Goal: Transaction & Acquisition: Purchase product/service

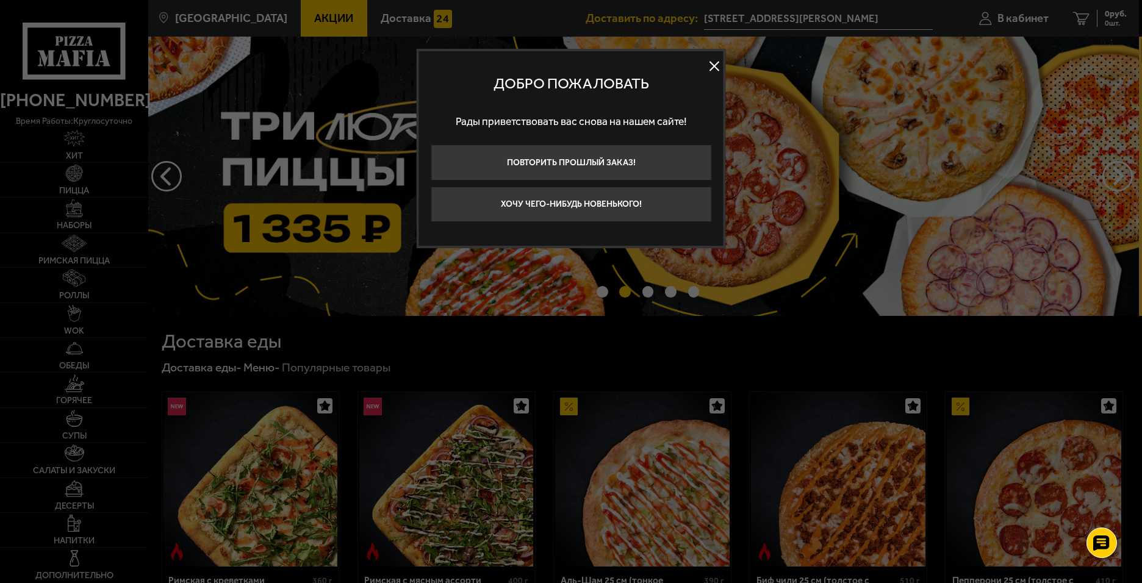
click at [711, 73] on button at bounding box center [714, 66] width 18 height 18
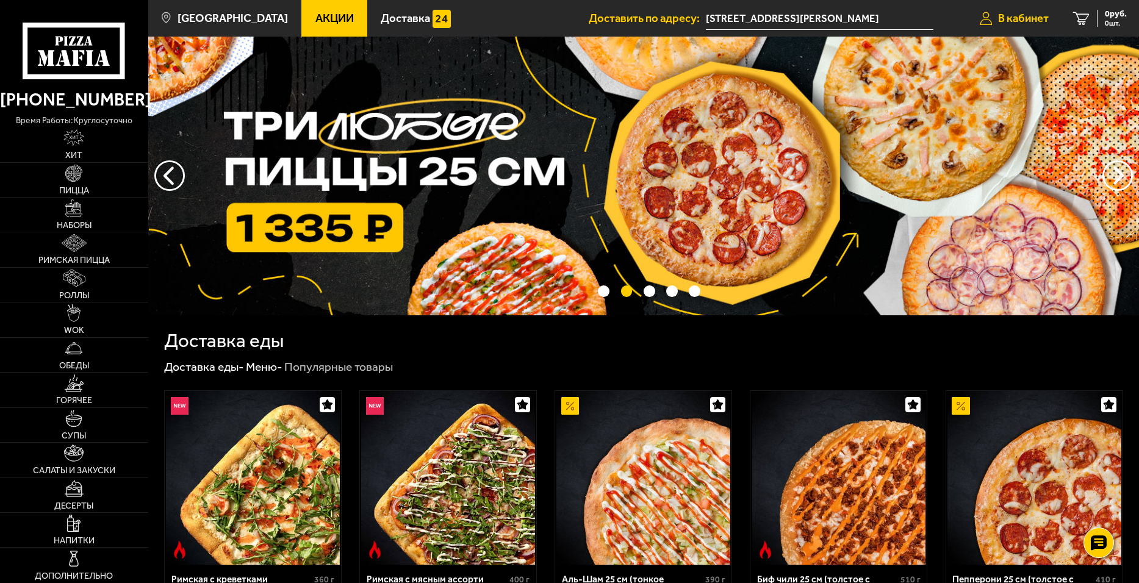
click at [1020, 20] on span "В кабинет" at bounding box center [1023, 19] width 51 height 12
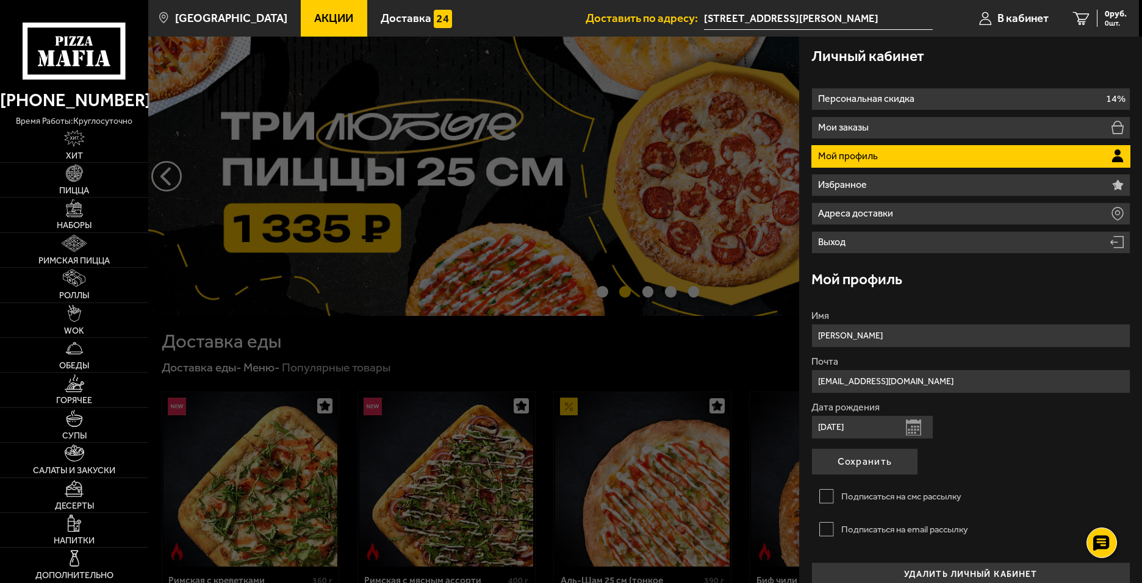
click at [530, 217] on div at bounding box center [719, 328] width 1142 height 583
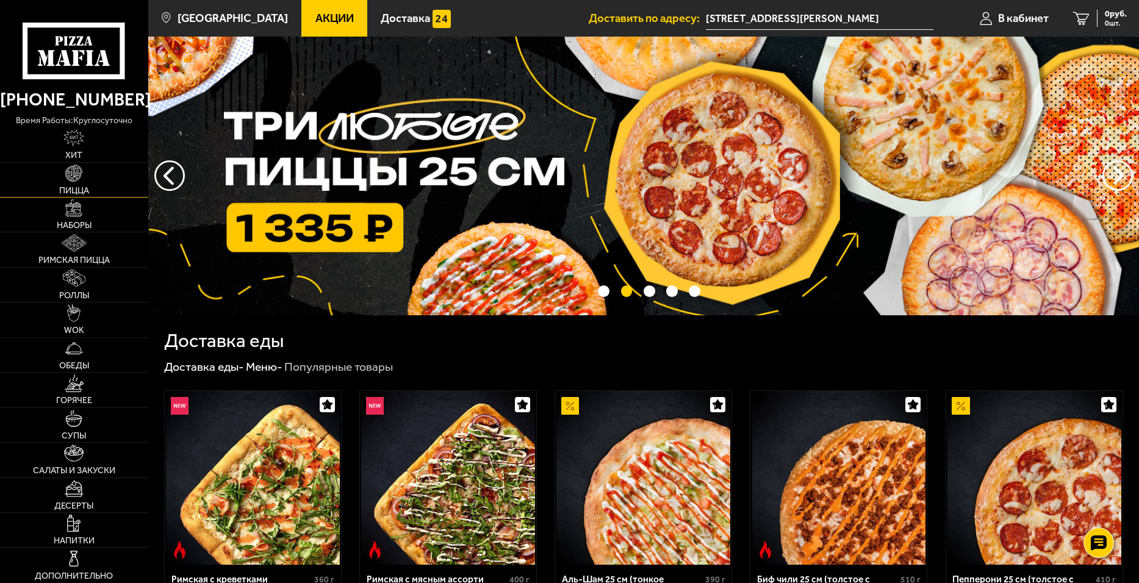
click at [85, 176] on link "Пицца" at bounding box center [74, 180] width 148 height 34
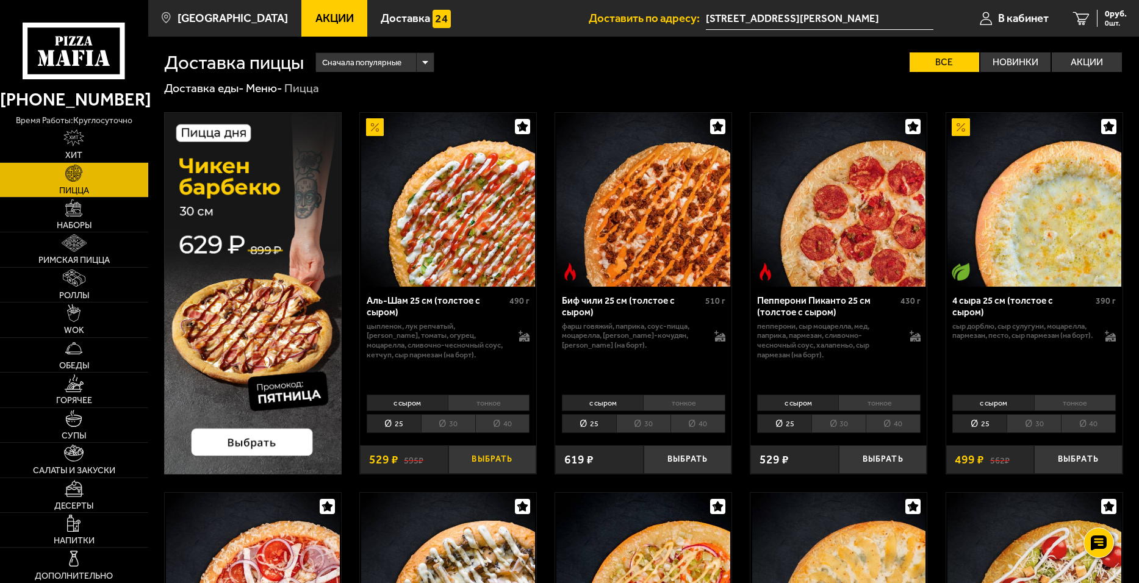
click at [482, 466] on button "Выбрать" at bounding box center [492, 459] width 88 height 29
click at [449, 426] on li "30" at bounding box center [448, 423] width 54 height 19
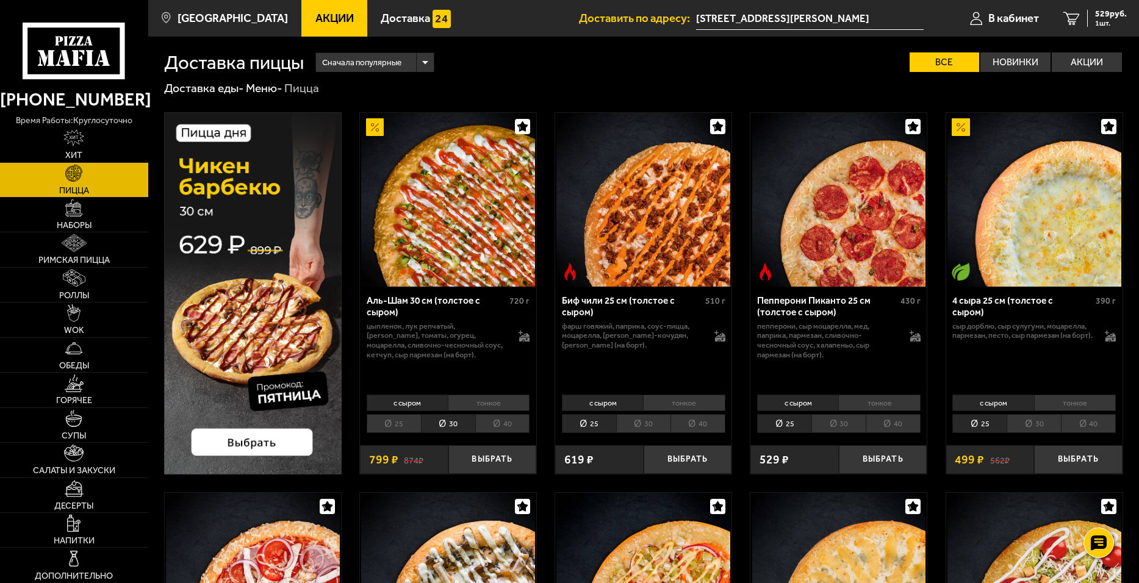
click at [495, 397] on li "тонкое" at bounding box center [489, 403] width 82 height 17
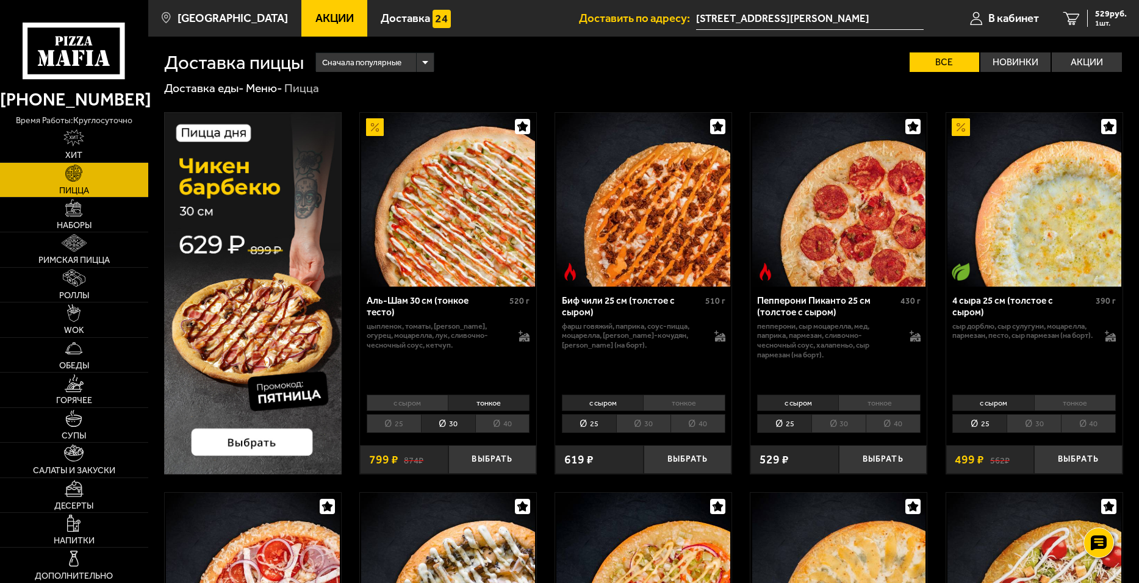
click at [419, 405] on li "с сыром" at bounding box center [407, 403] width 81 height 17
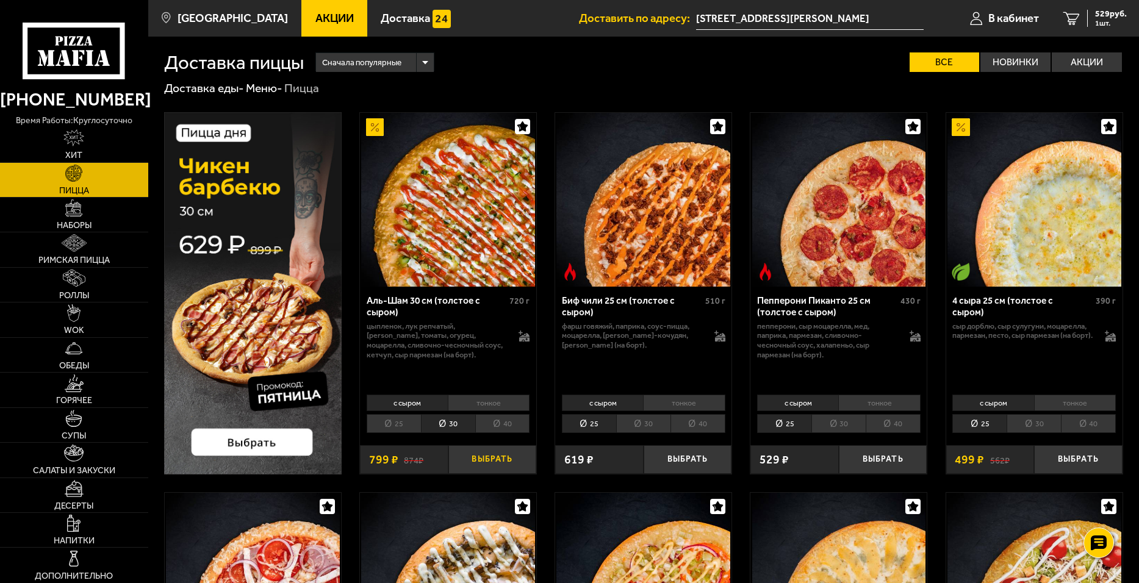
click at [489, 457] on button "Выбрать" at bounding box center [492, 459] width 88 height 29
click at [1100, 16] on span "1328 руб." at bounding box center [1108, 14] width 37 height 9
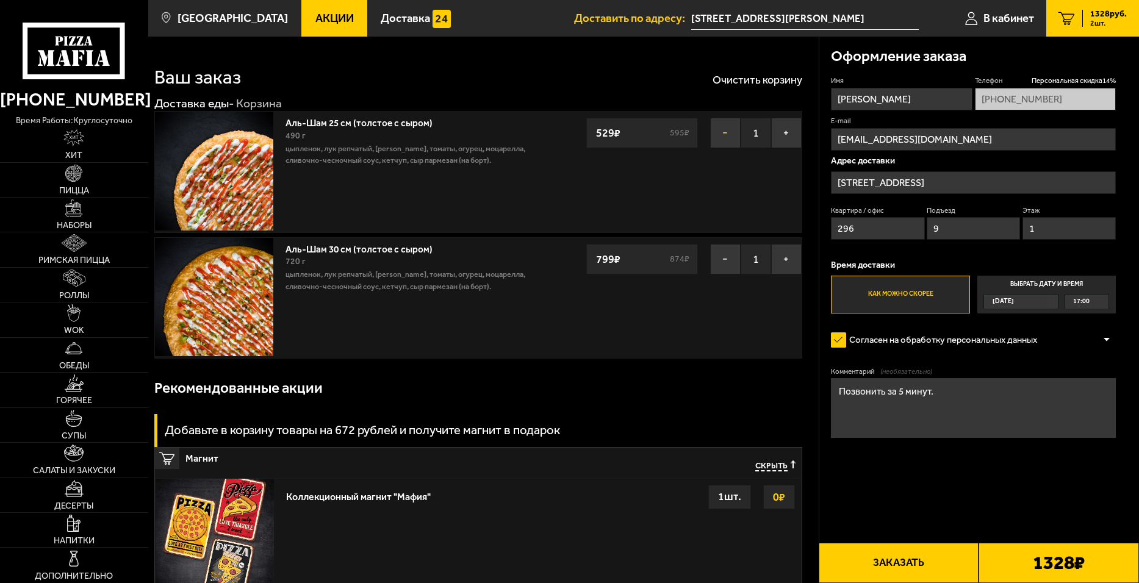
click at [722, 134] on button "−" at bounding box center [725, 133] width 31 height 31
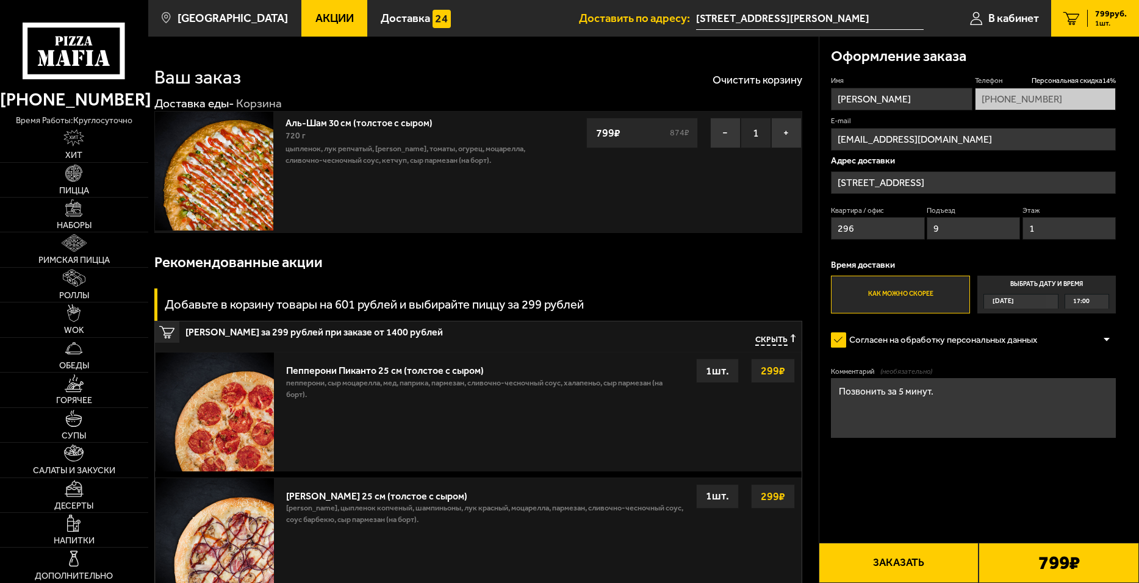
drag, startPoint x: 969, startPoint y: 183, endPoint x: 907, endPoint y: 183, distance: 62.2
click at [907, 183] on input "[STREET_ADDRESS]" at bounding box center [973, 182] width 285 height 23
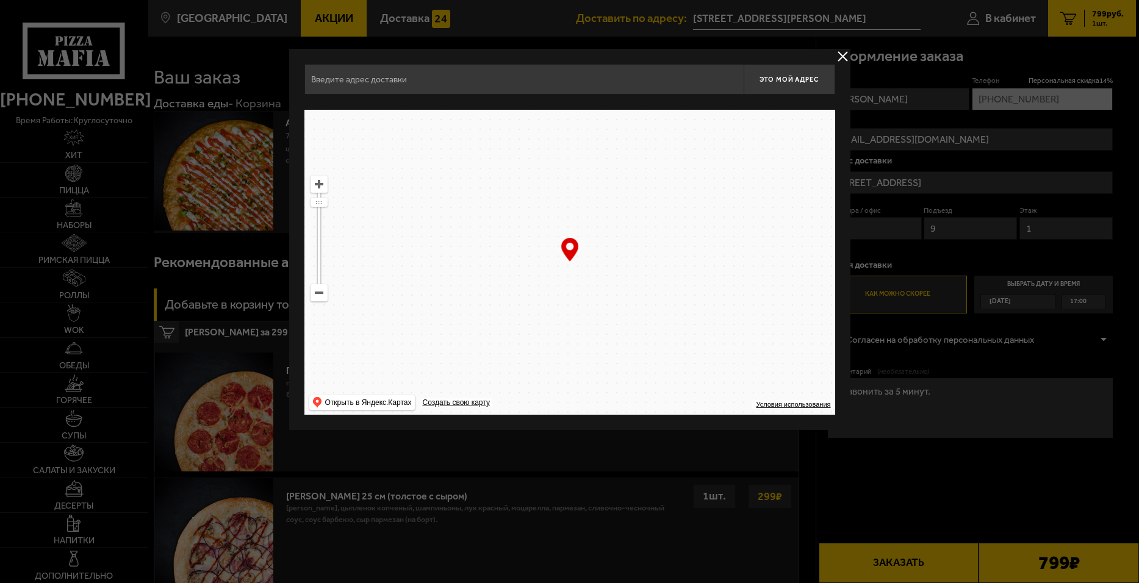
type input "[STREET_ADDRESS]"
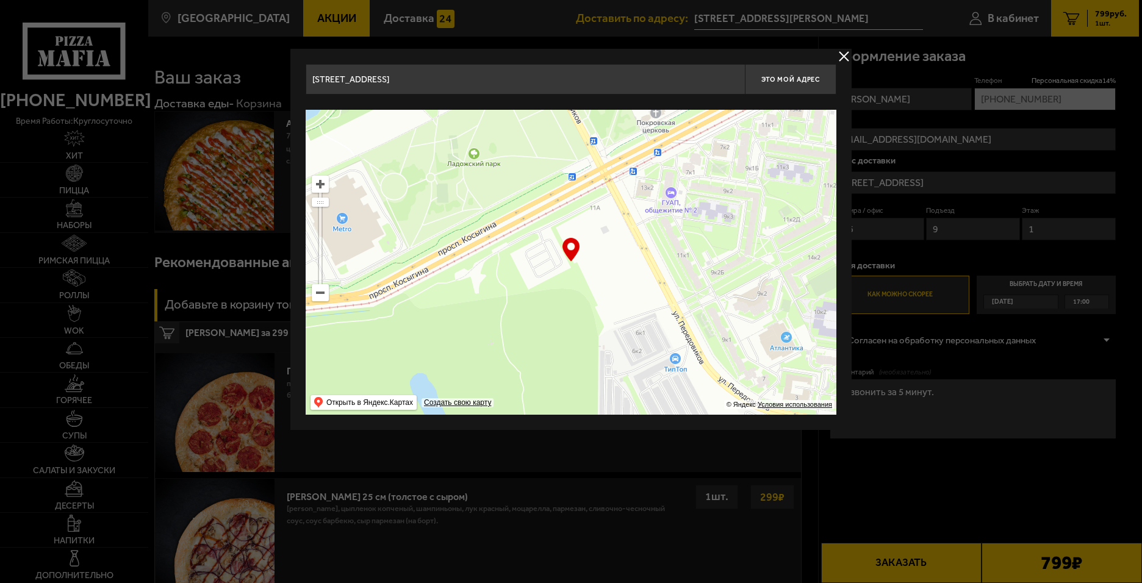
drag, startPoint x: 433, startPoint y: 254, endPoint x: 642, endPoint y: 165, distance: 227.6
click at [617, 221] on ymaps at bounding box center [571, 262] width 531 height 305
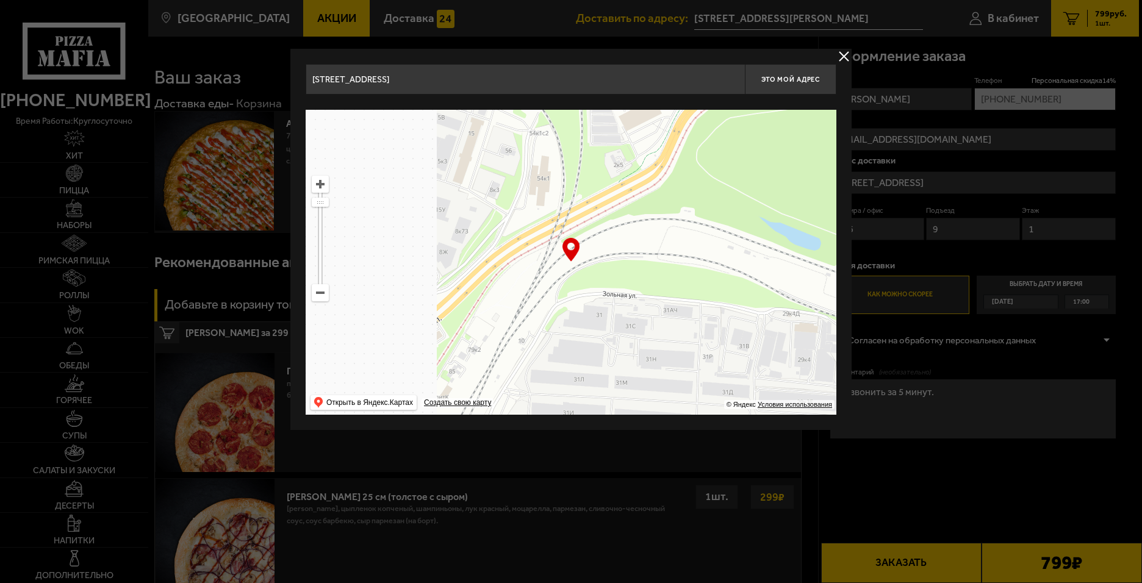
drag, startPoint x: 476, startPoint y: 253, endPoint x: 800, endPoint y: 179, distance: 331.8
click at [798, 179] on ymaps at bounding box center [571, 262] width 531 height 305
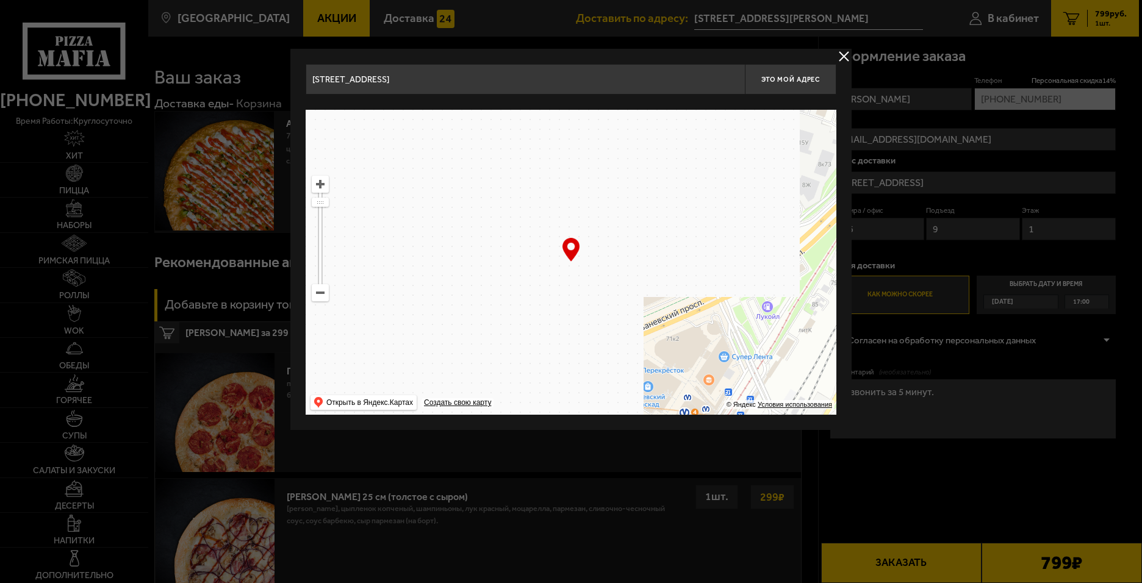
drag, startPoint x: 475, startPoint y: 279, endPoint x: 528, endPoint y: 199, distance: 95.6
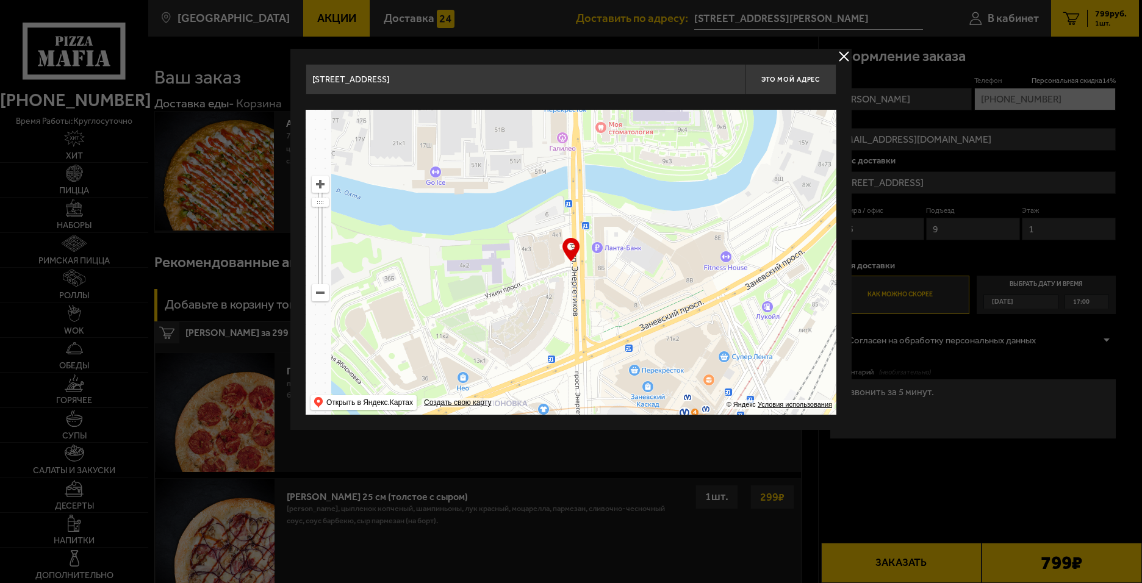
click at [537, 224] on ymaps at bounding box center [571, 262] width 531 height 305
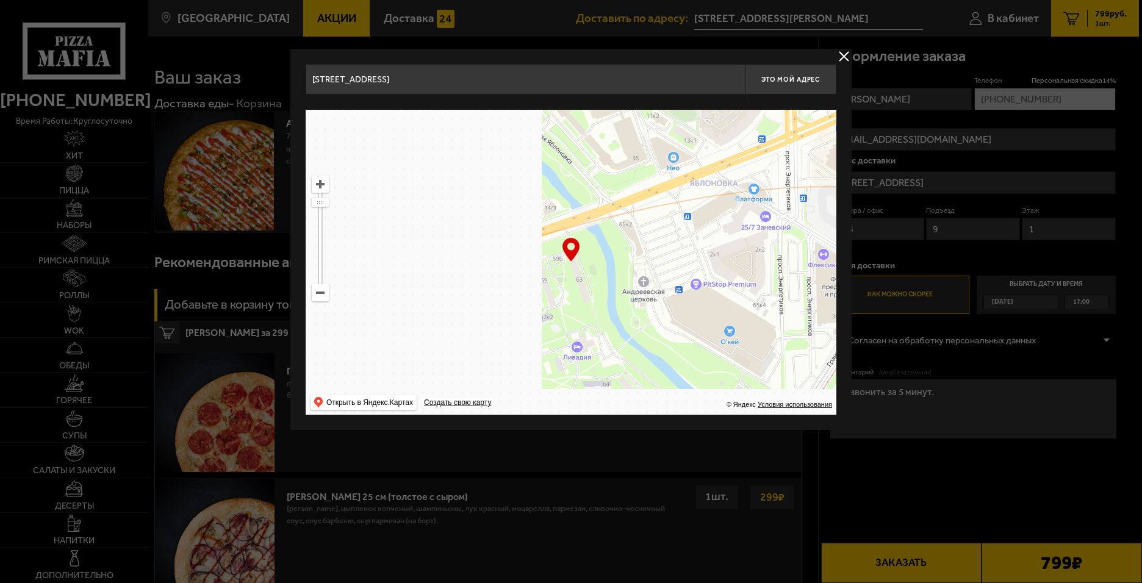
type input "[STREET_ADDRESS]"
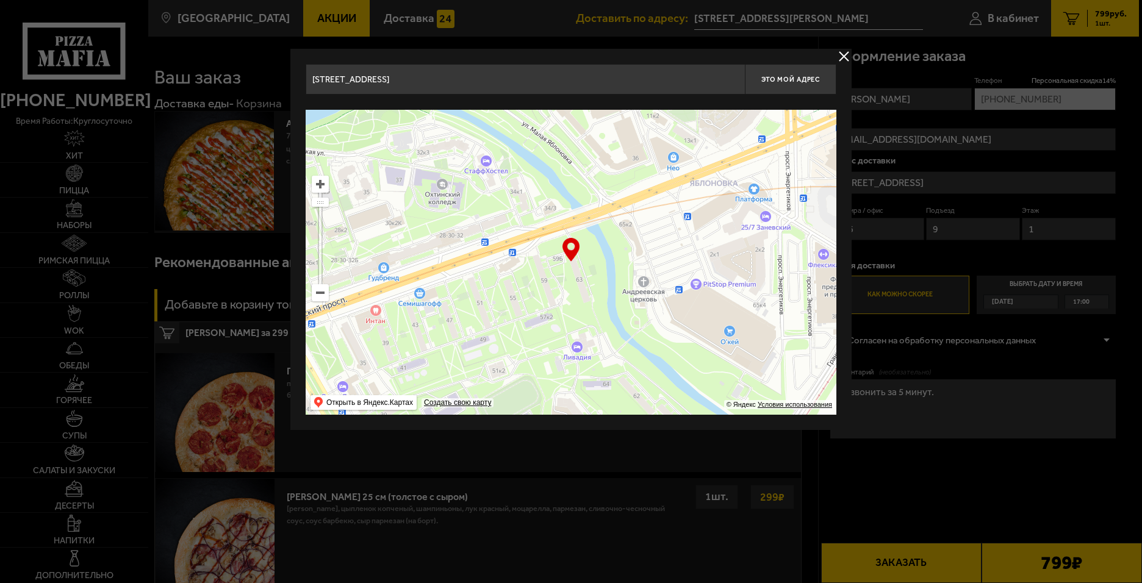
type input "[STREET_ADDRESS]"
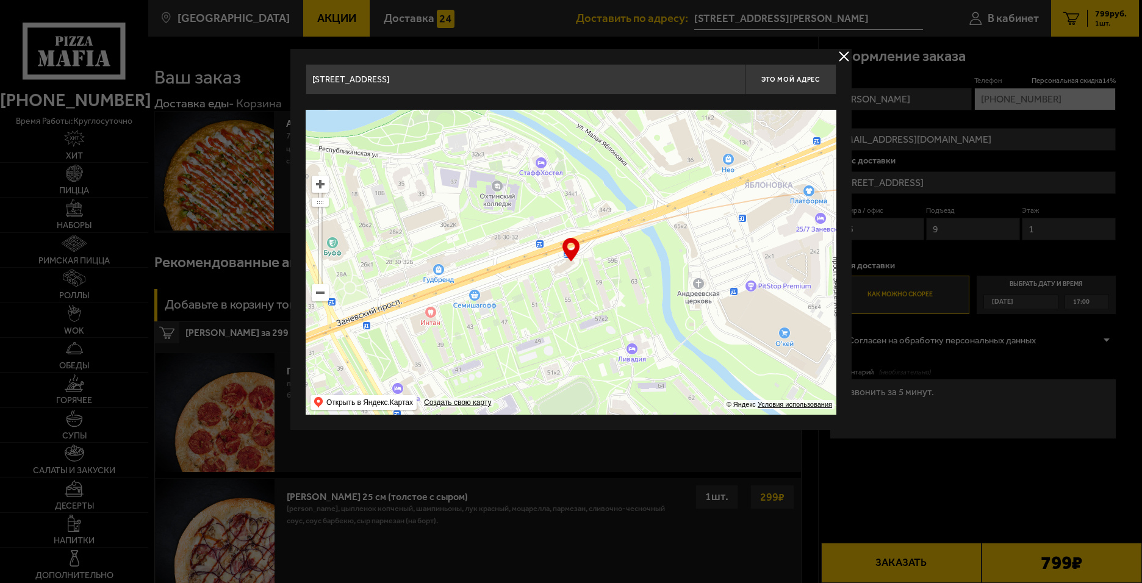
drag, startPoint x: 390, startPoint y: 242, endPoint x: 749, endPoint y: 182, distance: 363.6
click at [749, 182] on ymaps at bounding box center [571, 262] width 531 height 305
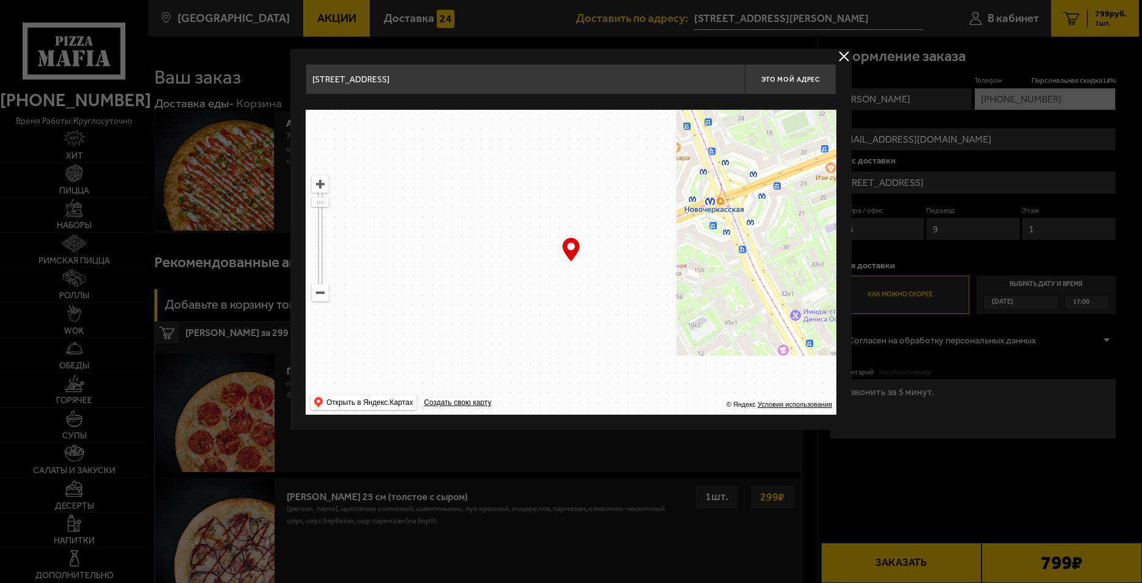
drag, startPoint x: 464, startPoint y: 270, endPoint x: 558, endPoint y: 213, distance: 110.3
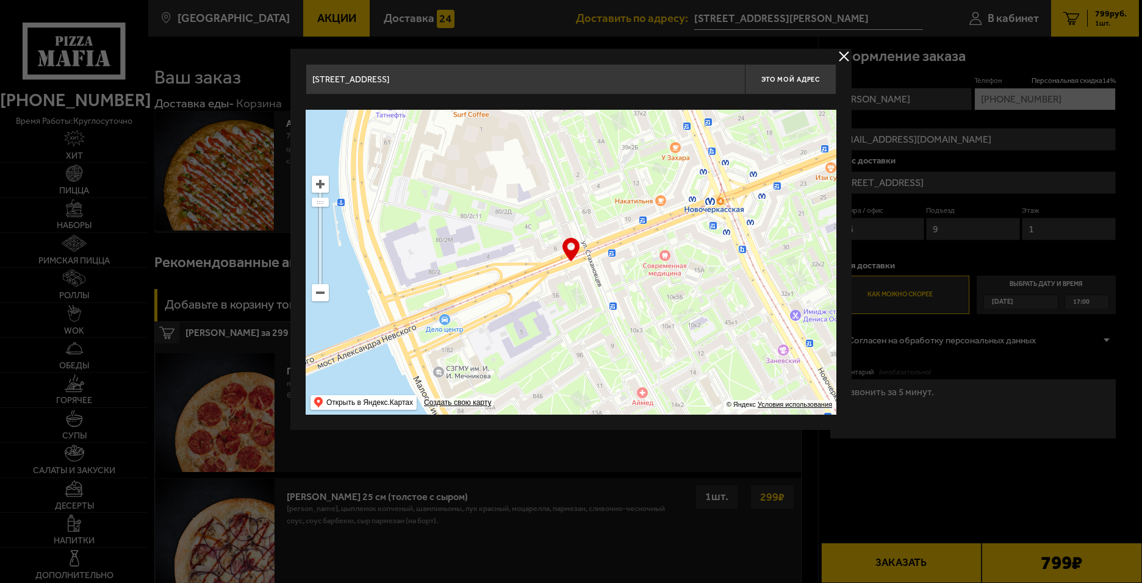
click at [587, 190] on ymaps at bounding box center [571, 262] width 531 height 305
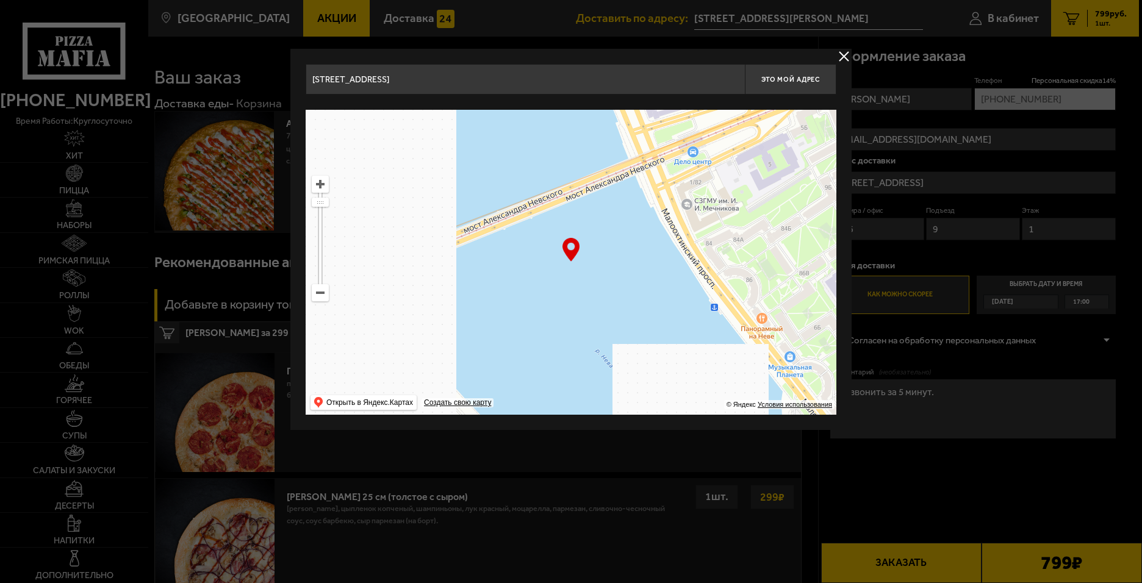
type input "[STREET_ADDRESS]"
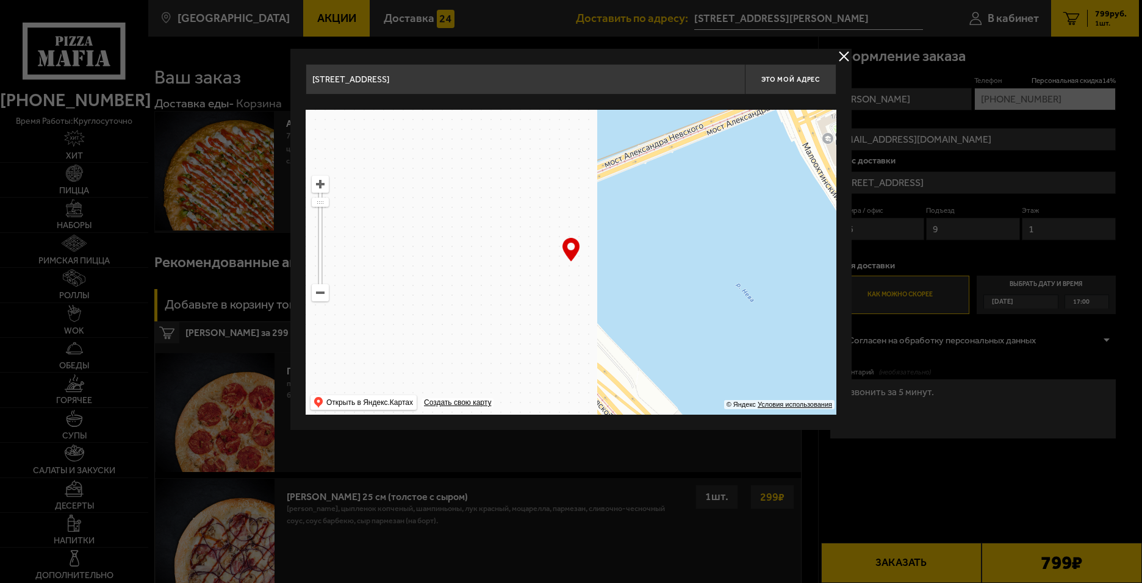
drag, startPoint x: 442, startPoint y: 269, endPoint x: 593, endPoint y: 256, distance: 151.3
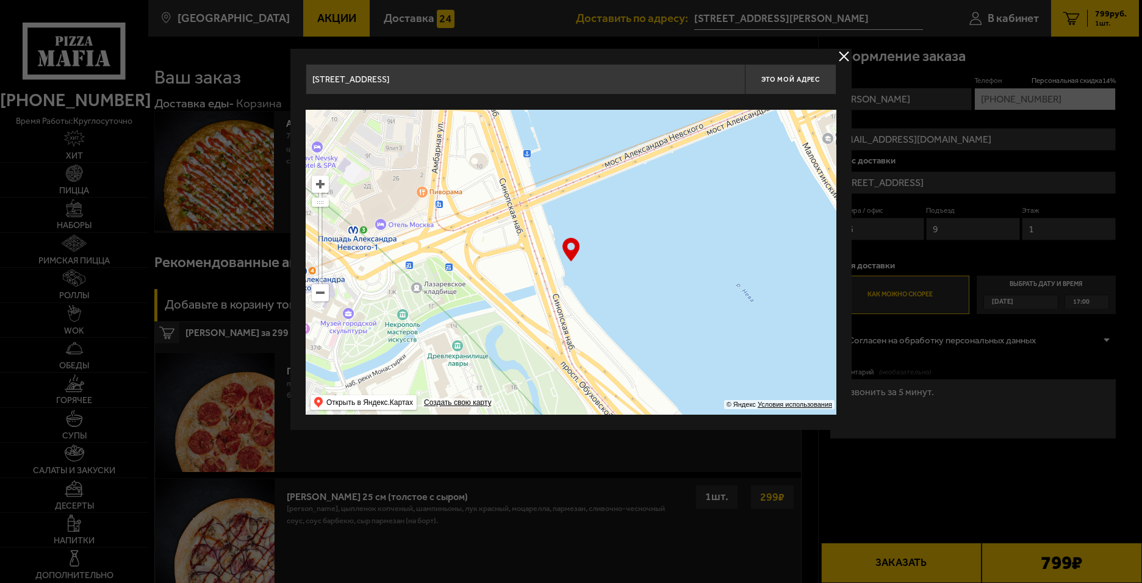
click at [592, 250] on ymaps at bounding box center [571, 262] width 531 height 305
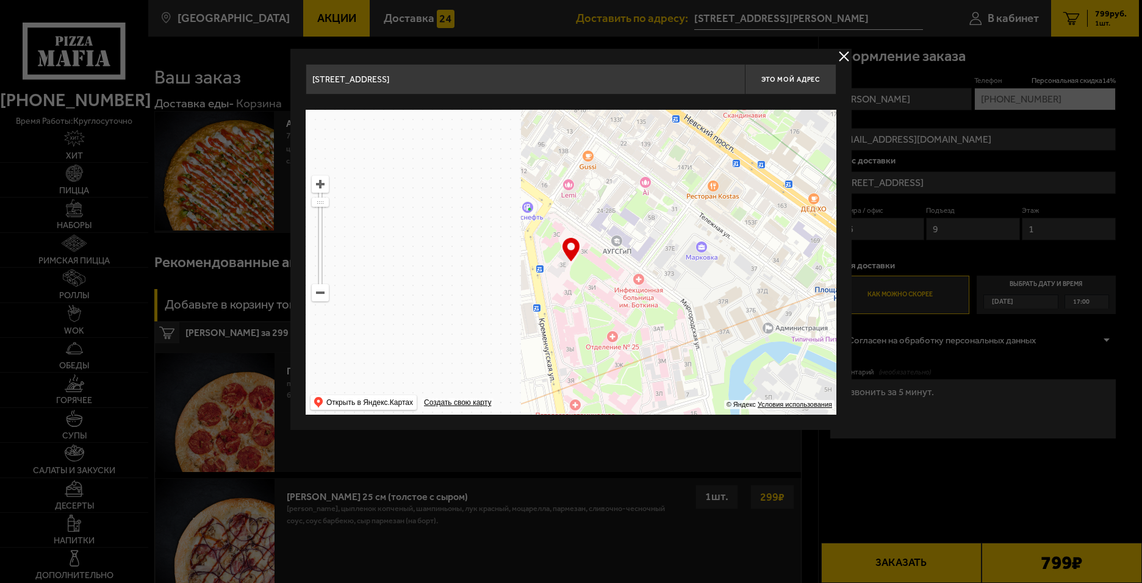
drag, startPoint x: 610, startPoint y: 329, endPoint x: 647, endPoint y: 332, distance: 37.3
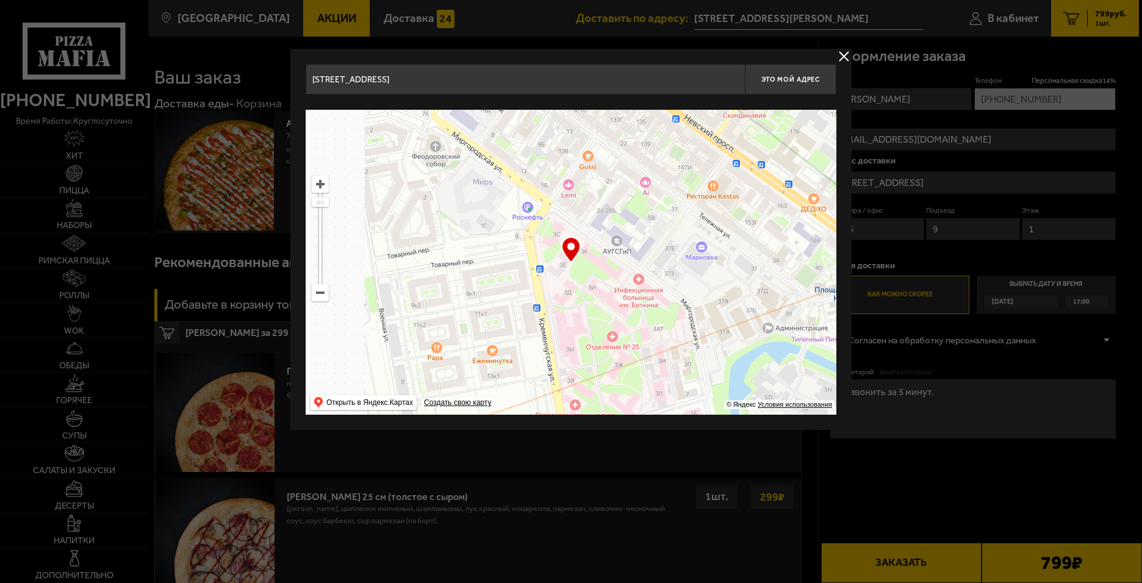
click at [682, 355] on ymaps at bounding box center [571, 262] width 531 height 305
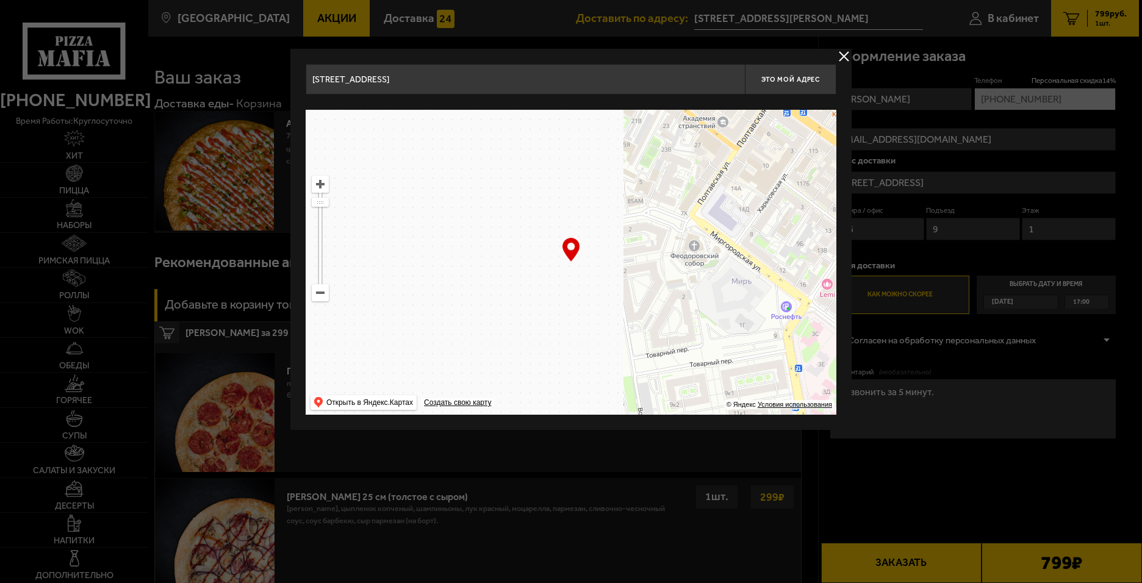
type input "[STREET_ADDRESS]"
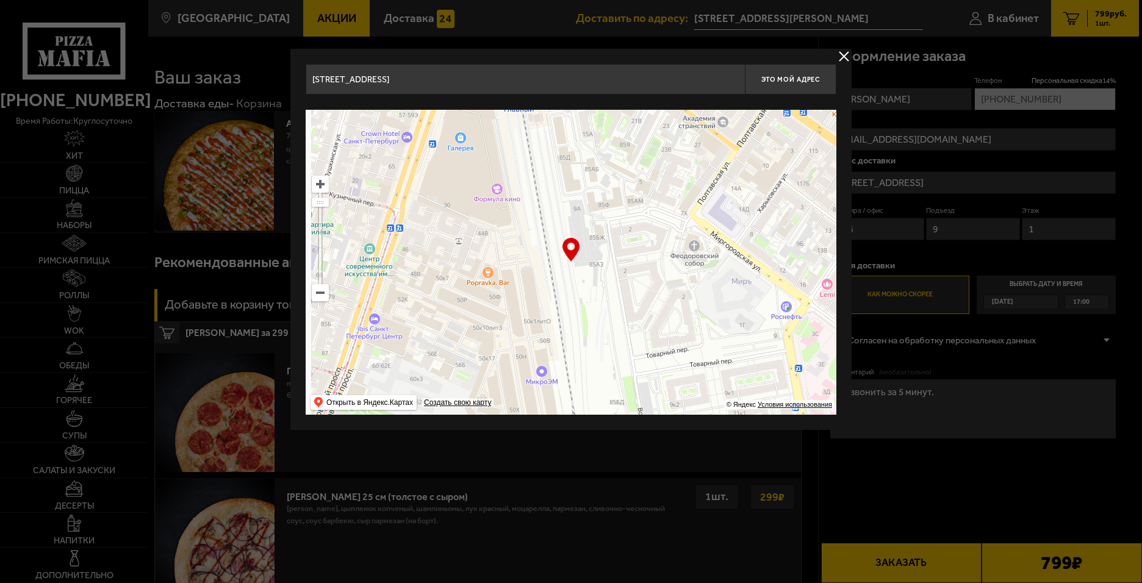
type input "[STREET_ADDRESS]"
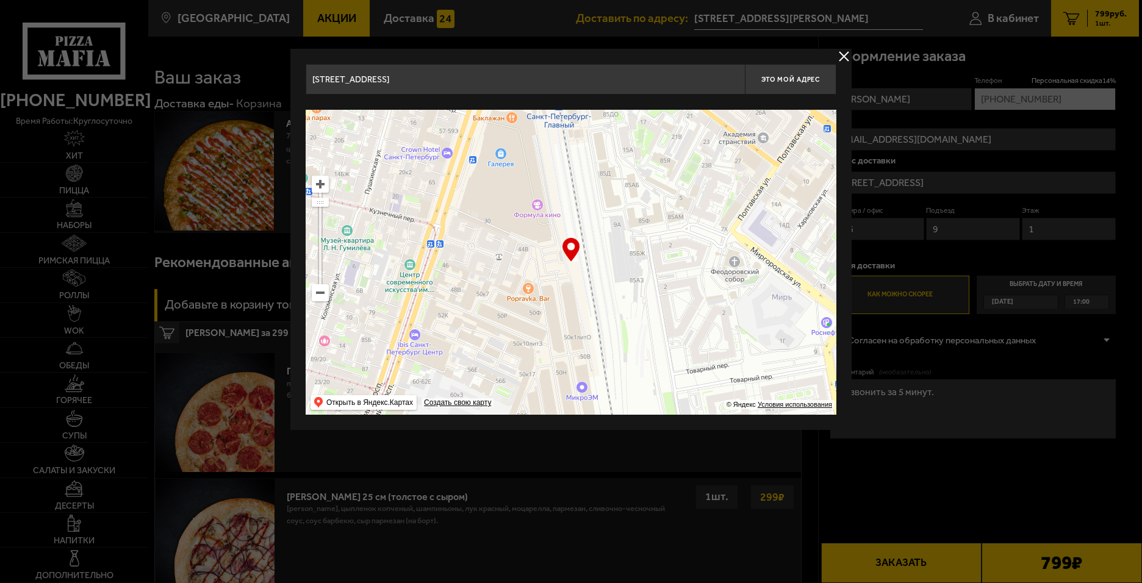
drag, startPoint x: 578, startPoint y: 309, endPoint x: 675, endPoint y: 359, distance: 108.6
click at [670, 360] on ymaps at bounding box center [571, 262] width 531 height 305
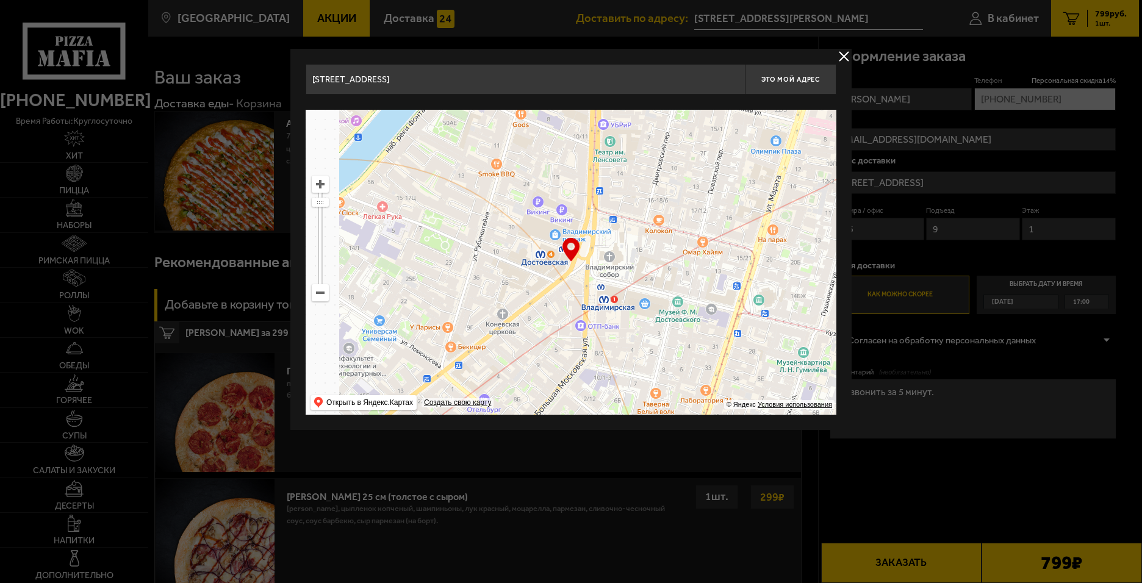
drag, startPoint x: 498, startPoint y: 303, endPoint x: 586, endPoint y: 320, distance: 89.4
click at [586, 320] on ymaps at bounding box center [571, 262] width 531 height 305
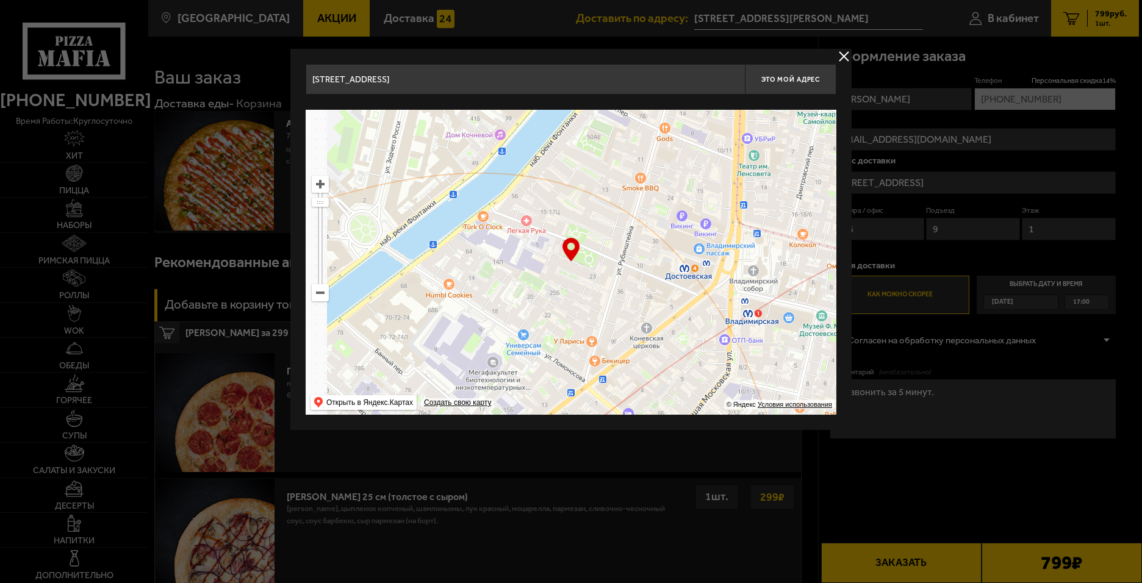
type input "[STREET_ADDRESS]"
drag, startPoint x: 414, startPoint y: 284, endPoint x: 529, endPoint y: 228, distance: 127.4
click at [527, 231] on ymaps at bounding box center [571, 262] width 531 height 305
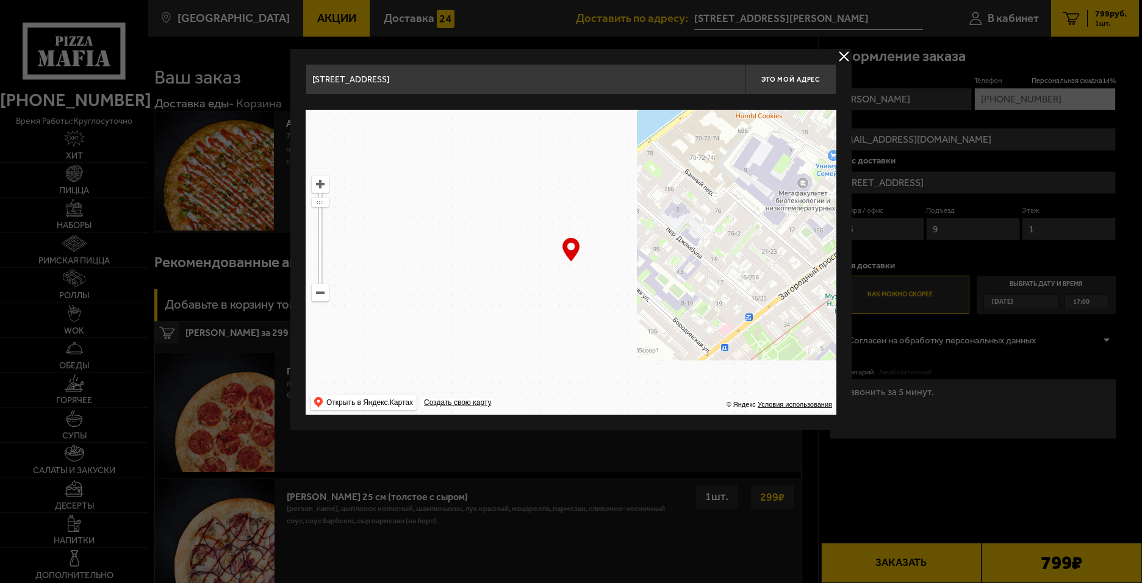
type input "[STREET_ADDRESS]"
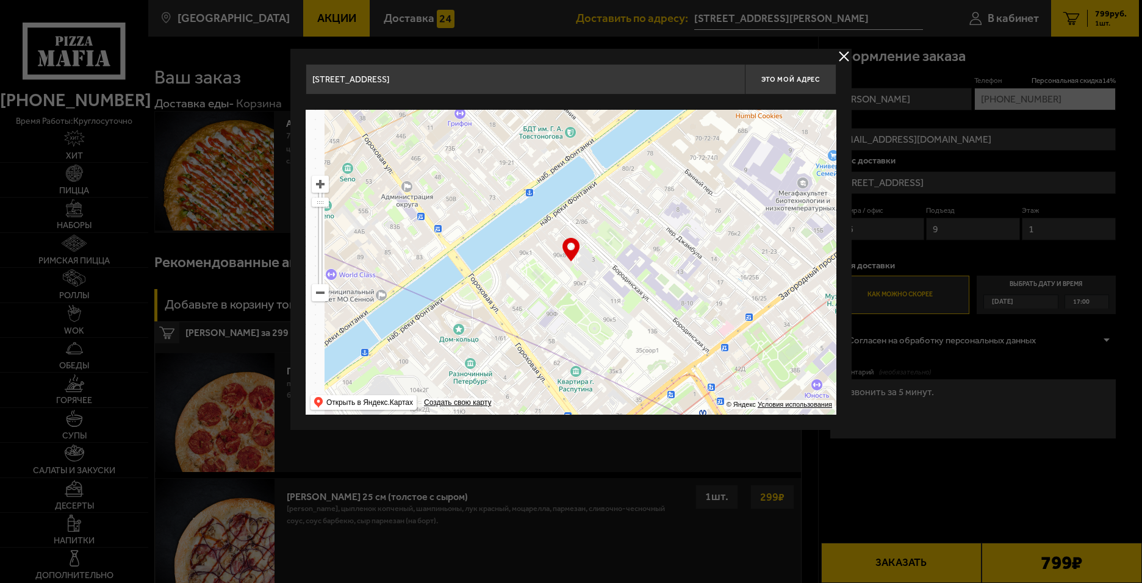
type input "[STREET_ADDRESS]"
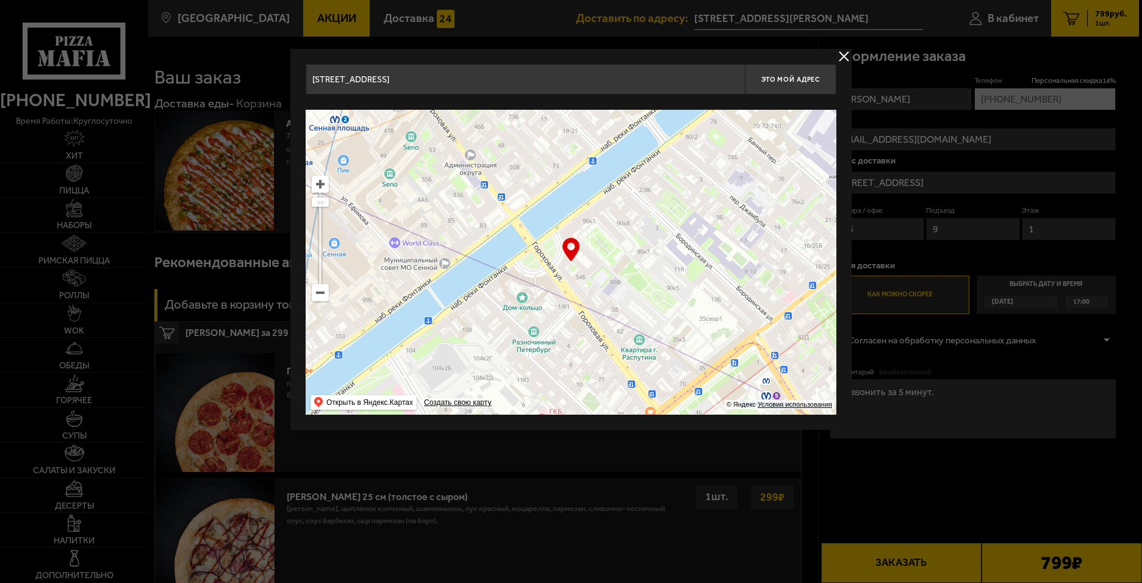
drag, startPoint x: 468, startPoint y: 318, endPoint x: 566, endPoint y: 348, distance: 102.5
click at [566, 345] on ymaps at bounding box center [571, 262] width 531 height 305
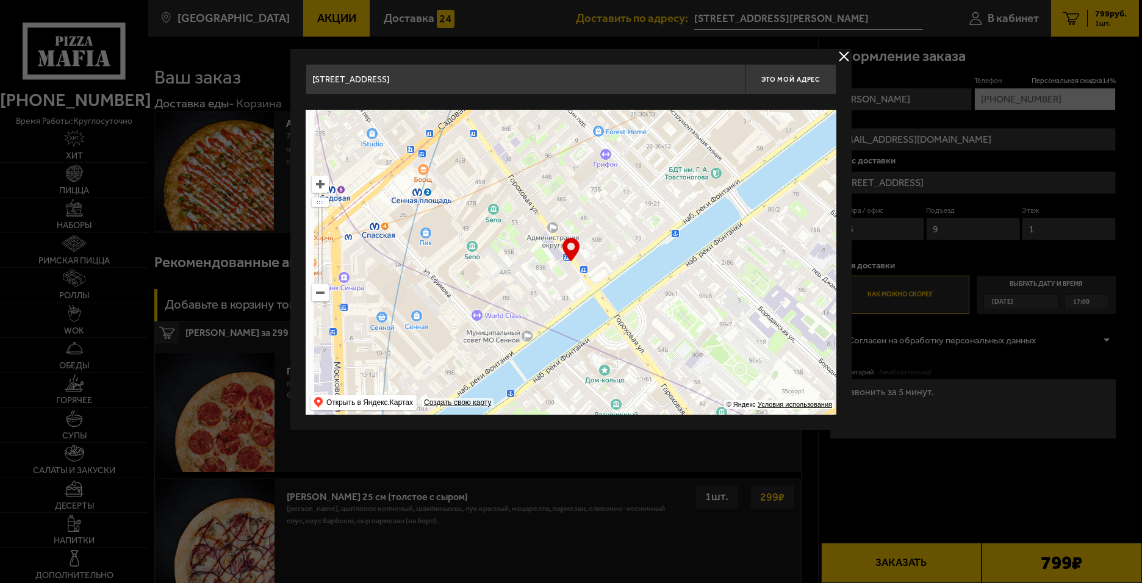
type input "[STREET_ADDRESS]"
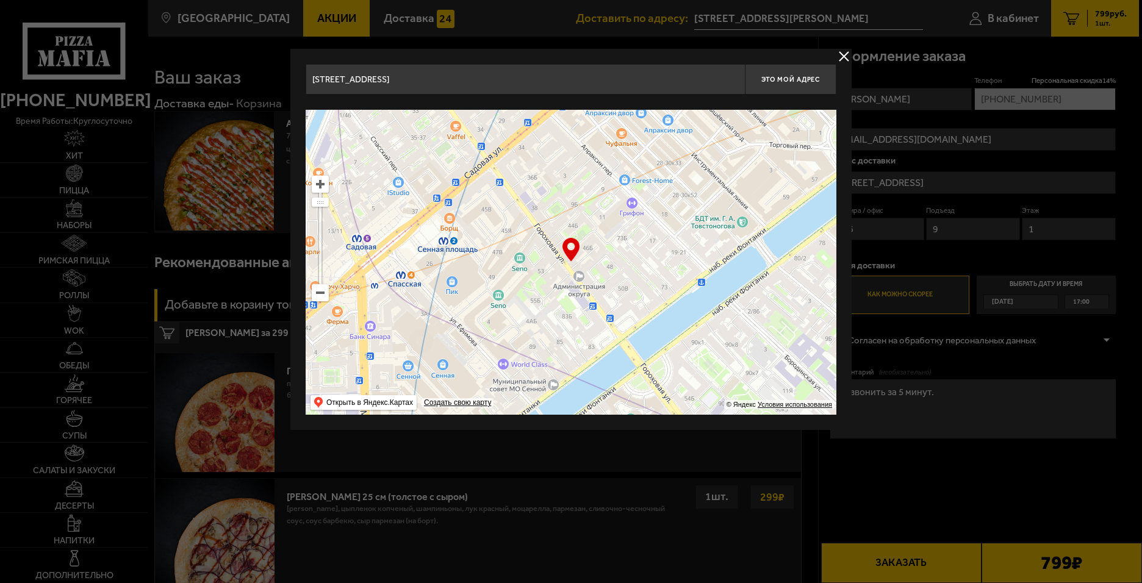
type input "[STREET_ADDRESS]"
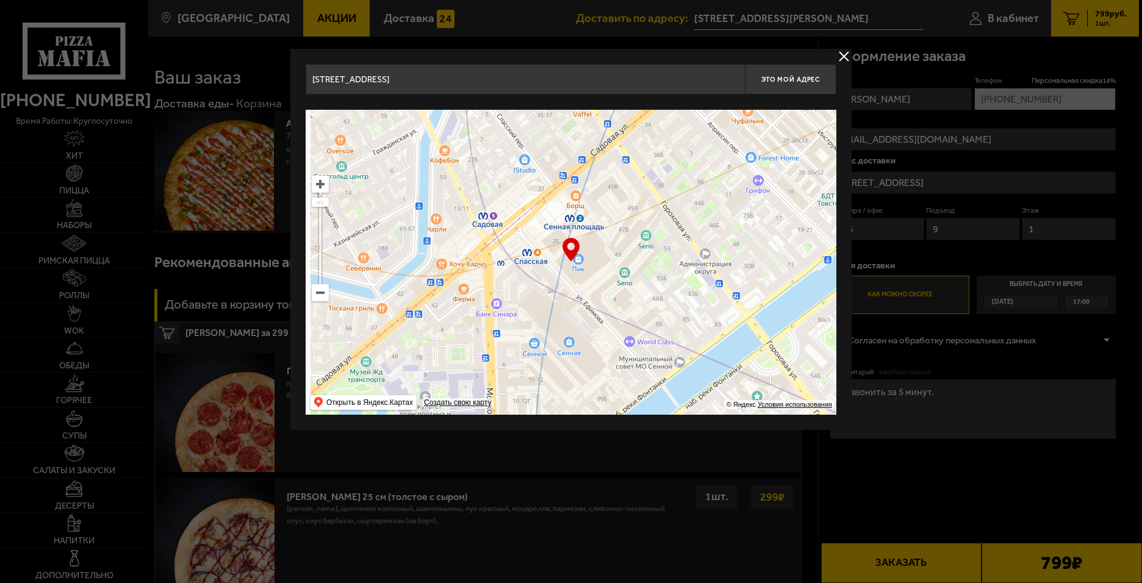
drag, startPoint x: 462, startPoint y: 288, endPoint x: 653, endPoint y: 223, distance: 201.0
click at [640, 260] on ymaps at bounding box center [571, 262] width 531 height 305
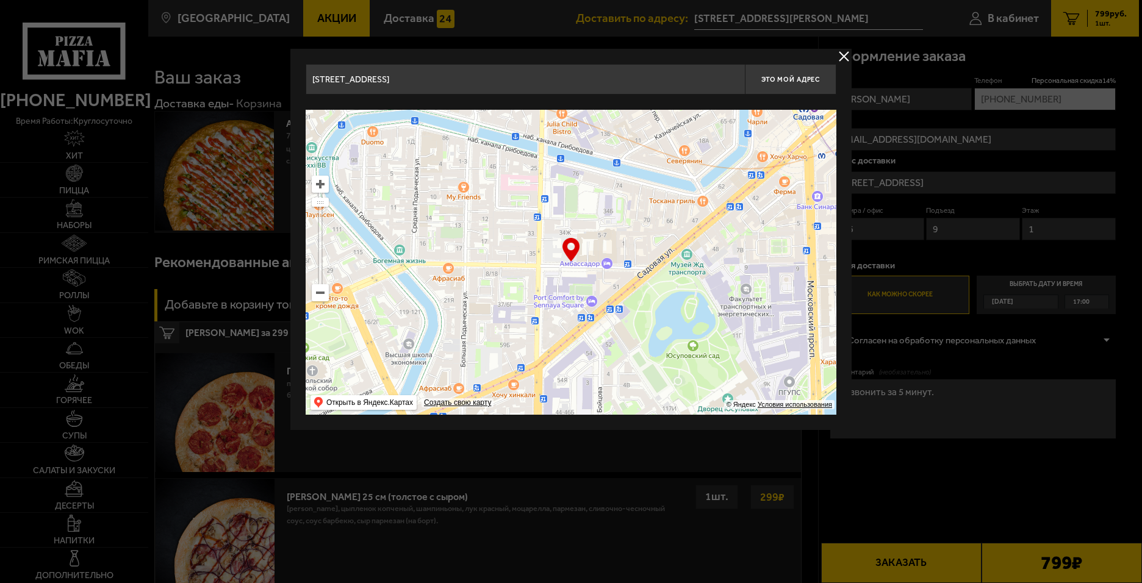
type input "[STREET_ADDRESS][PERSON_NAME]"
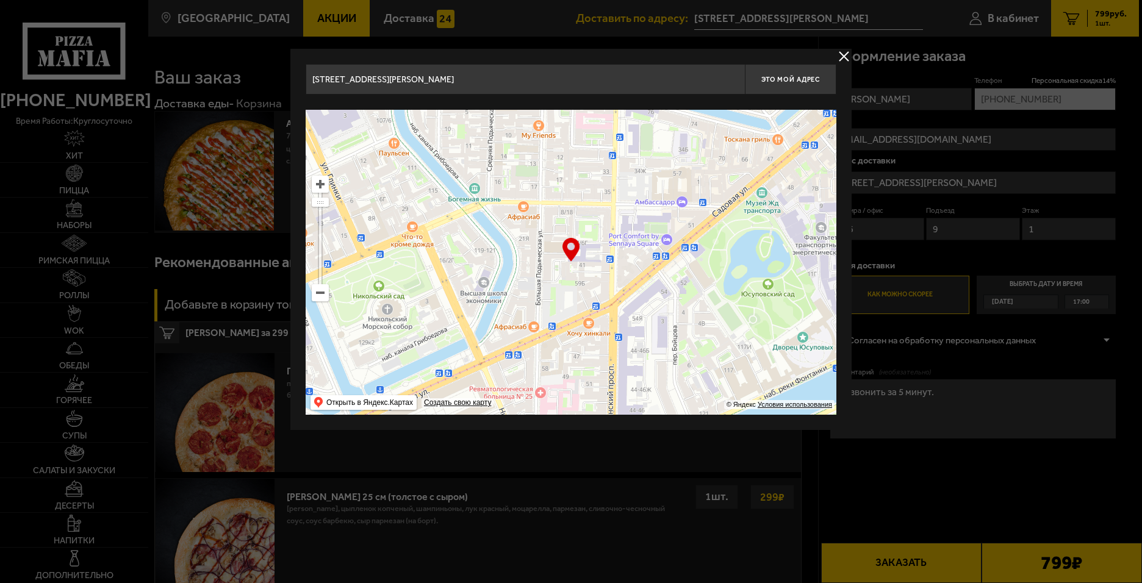
drag, startPoint x: 479, startPoint y: 296, endPoint x: 617, endPoint y: 199, distance: 168.6
click at [612, 203] on ymaps at bounding box center [571, 262] width 531 height 305
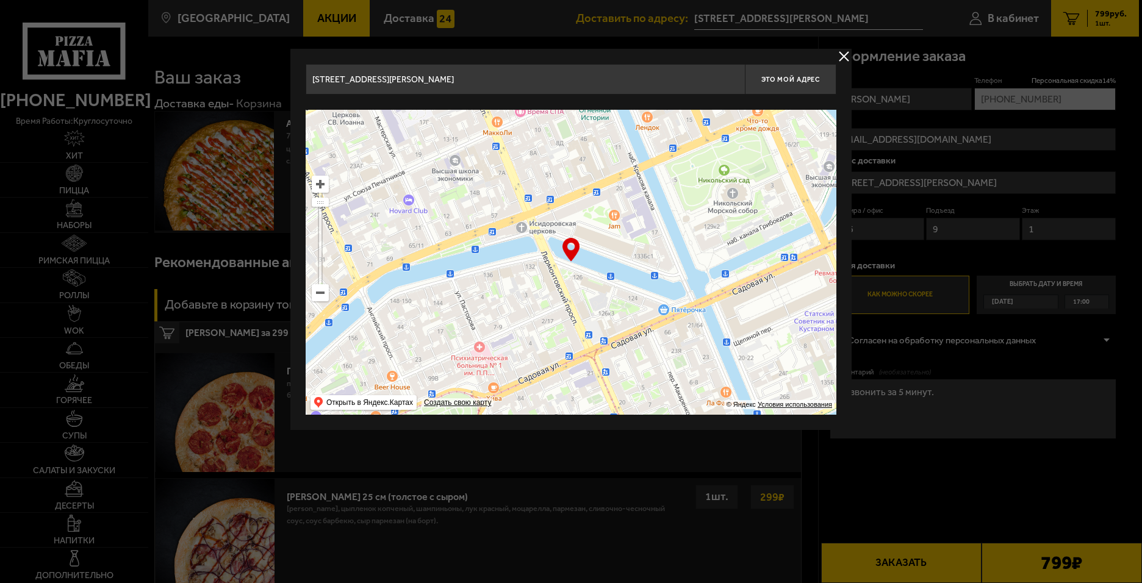
drag, startPoint x: 476, startPoint y: 314, endPoint x: 629, endPoint y: 370, distance: 163.1
click at [627, 364] on ymaps at bounding box center [571, 262] width 531 height 305
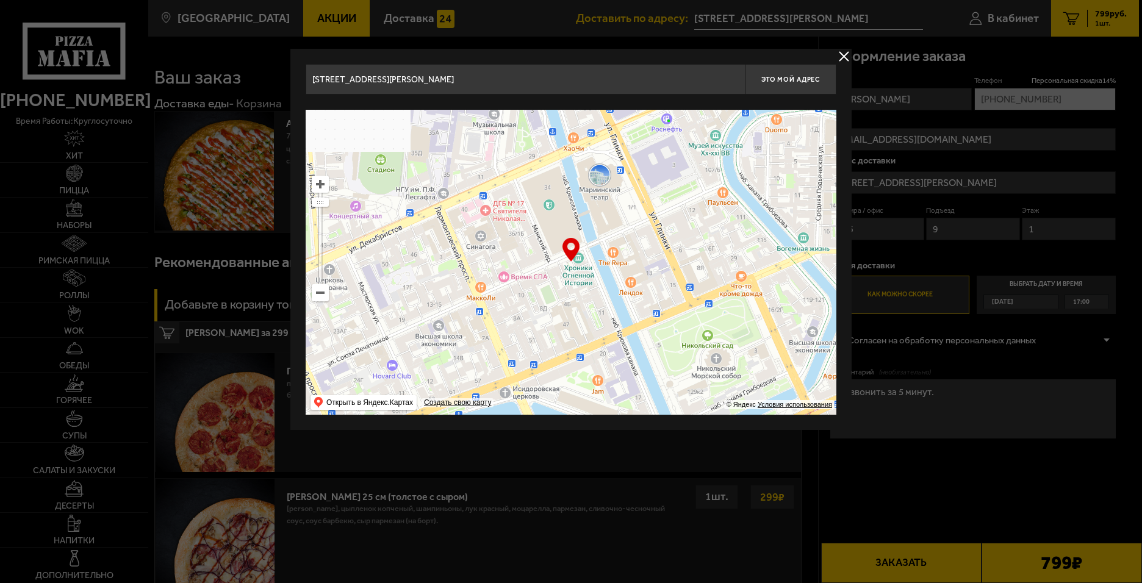
type input "[STREET_ADDRESS]"
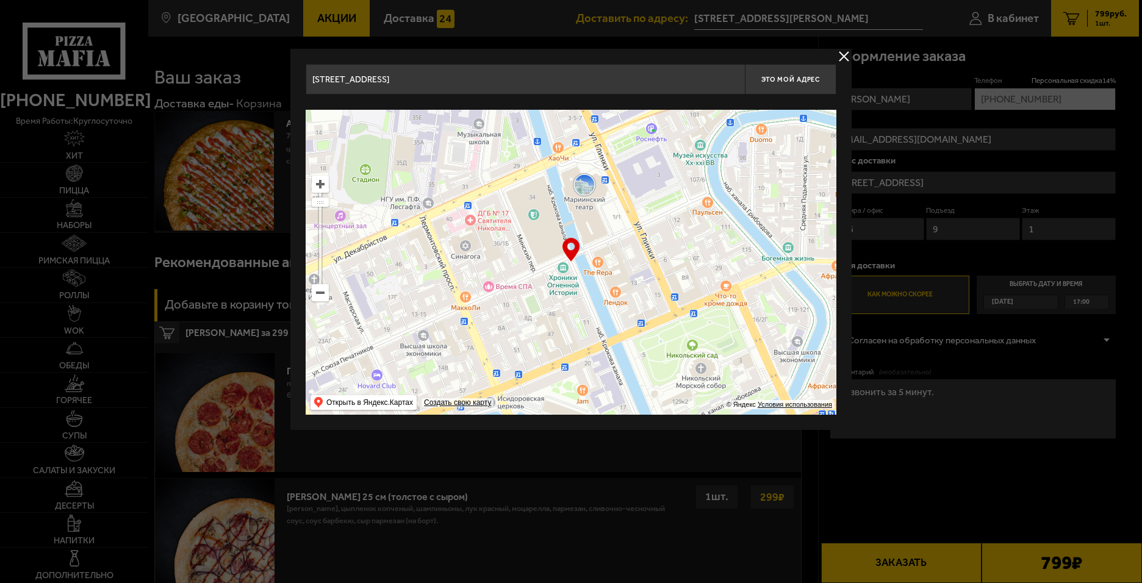
drag, startPoint x: 636, startPoint y: 281, endPoint x: 589, endPoint y: 313, distance: 56.2
click at [589, 313] on ymaps at bounding box center [571, 262] width 531 height 305
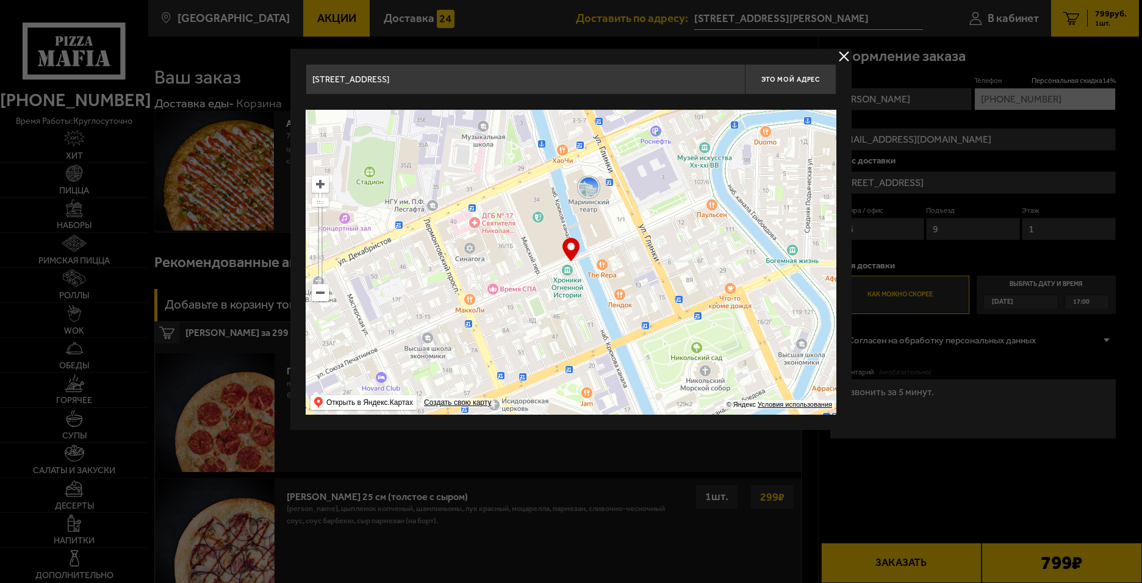
click at [675, 206] on ymaps at bounding box center [571, 262] width 531 height 305
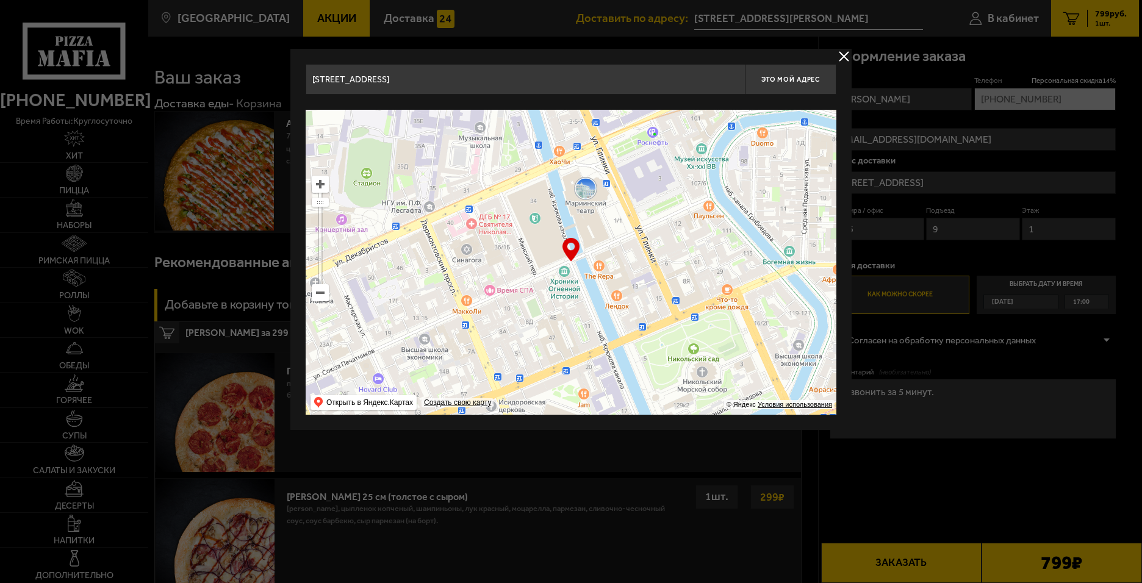
click at [554, 326] on ymaps at bounding box center [571, 262] width 531 height 305
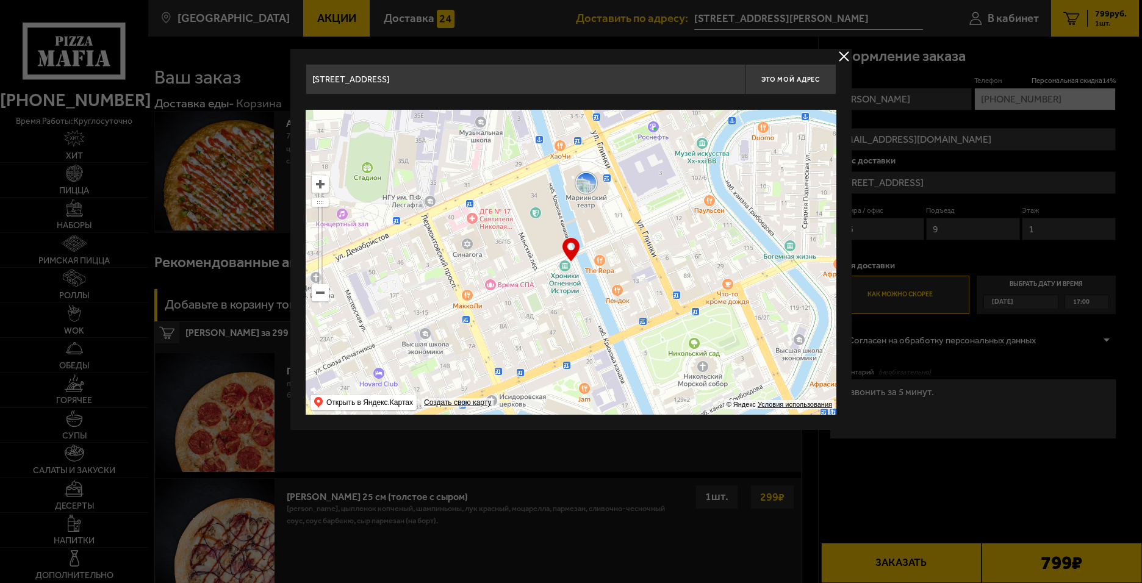
drag, startPoint x: 554, startPoint y: 326, endPoint x: 555, endPoint y: 320, distance: 6.8
click at [555, 320] on ymaps at bounding box center [571, 262] width 531 height 305
type input "[STREET_ADDRESS][PERSON_NAME]"
click at [793, 85] on button "Это мой адрес" at bounding box center [791, 79] width 92 height 31
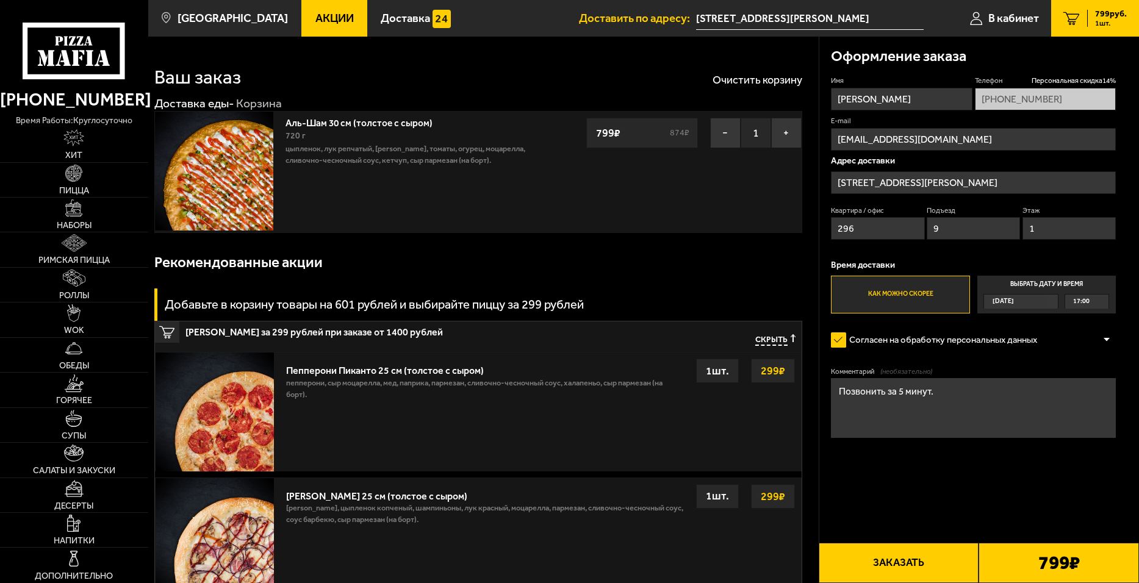
drag, startPoint x: 868, startPoint y: 229, endPoint x: 833, endPoint y: 235, distance: 35.8
click at [805, 229] on section "Ваш заказ Очистить корзину Доставка еды - Корзина Аль-Шам 30 см (толстое с сыро…" at bounding box center [643, 451] width 991 height 828
click at [911, 237] on div "Квартира / офис Подъезд 9 Этаж 1" at bounding box center [973, 226] width 285 height 40
click at [983, 232] on div "Квартира / офис Подъезд Этаж 1" at bounding box center [973, 226] width 285 height 40
click at [914, 293] on label "Как можно скорее" at bounding box center [900, 295] width 139 height 38
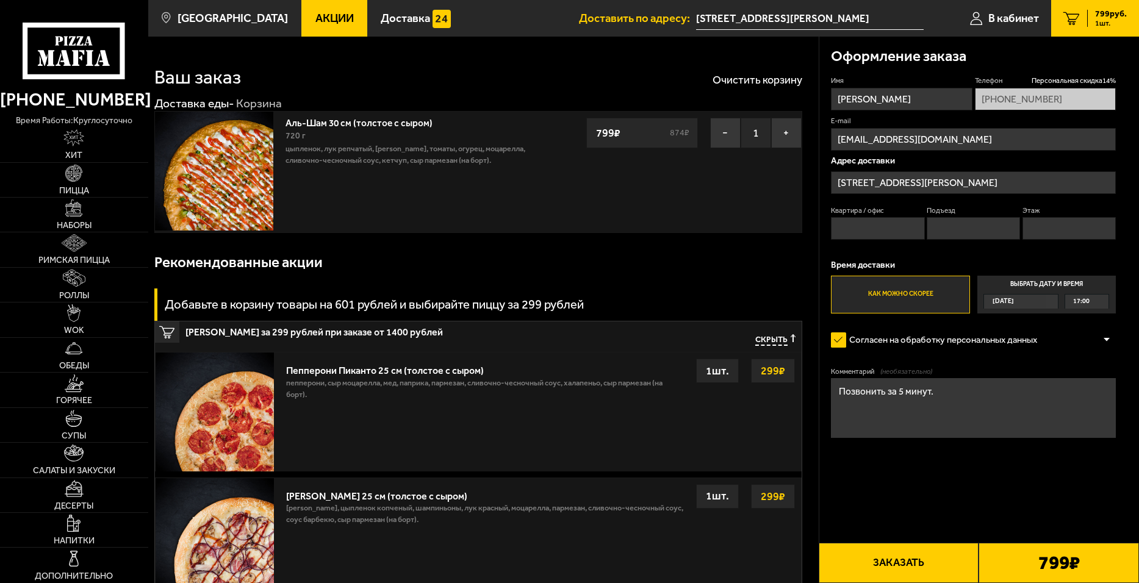
click at [0, 0] on input "Как можно скорее" at bounding box center [0, 0] width 0 height 0
drag, startPoint x: 942, startPoint y: 390, endPoint x: 748, endPoint y: 395, distance: 194.7
click at [745, 394] on section "Ваш заказ Очистить корзину Доставка еды - Корзина Аль-Шам 30 см (толстое с сыро…" at bounding box center [643, 451] width 991 height 828
drag, startPoint x: 955, startPoint y: 397, endPoint x: 927, endPoint y: 394, distance: 28.2
click at [955, 397] on textarea "Позвонить за 5 минут." at bounding box center [973, 407] width 285 height 59
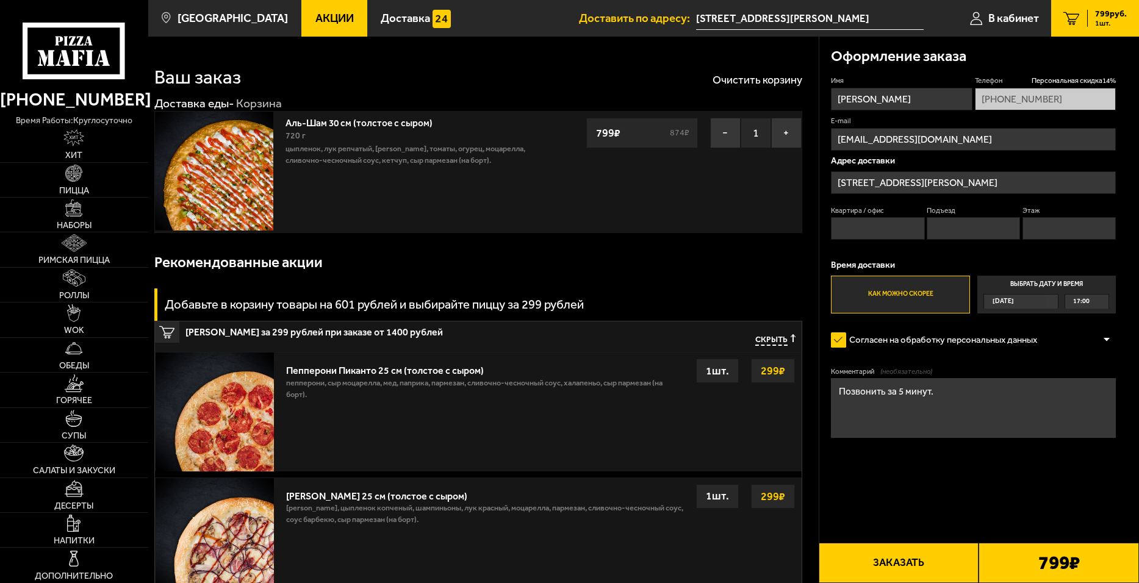
click at [899, 394] on textarea "Позвонить за 5 минут." at bounding box center [973, 407] width 285 height 59
click at [957, 404] on textarea "Позвонить за 10 минут." at bounding box center [973, 407] width 285 height 59
click at [943, 391] on textarea "Позвонить за 10 минут." at bounding box center [973, 407] width 285 height 59
click at [952, 403] on textarea "Позвонить за 10 минут." at bounding box center [973, 407] width 285 height 59
click at [839, 391] on textarea "Позвонить за 10 минут." at bounding box center [973, 407] width 285 height 59
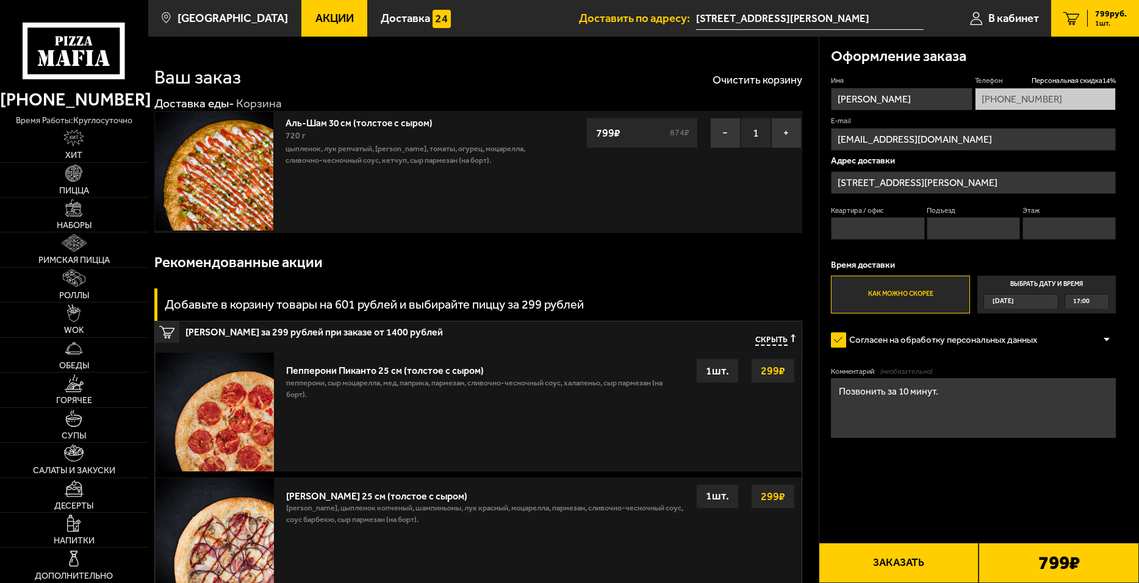
click at [835, 389] on textarea "Позвонить за 10 минут." at bounding box center [973, 407] width 285 height 59
click at [844, 390] on textarea "Позвонить за 10 минут." at bounding box center [973, 407] width 285 height 59
click at [988, 391] on textarea "Вторая сцена Мариинского театра Позвонить за 10 минут." at bounding box center [973, 407] width 285 height 59
click at [871, 400] on textarea "Вторая сцена Мариинского театра Перес Позвонить за 10 минут." at bounding box center [973, 407] width 285 height 59
click at [905, 404] on textarea "Вторая сцена Мариинского театра Пересечение Позвонить за 10 минут." at bounding box center [973, 407] width 285 height 59
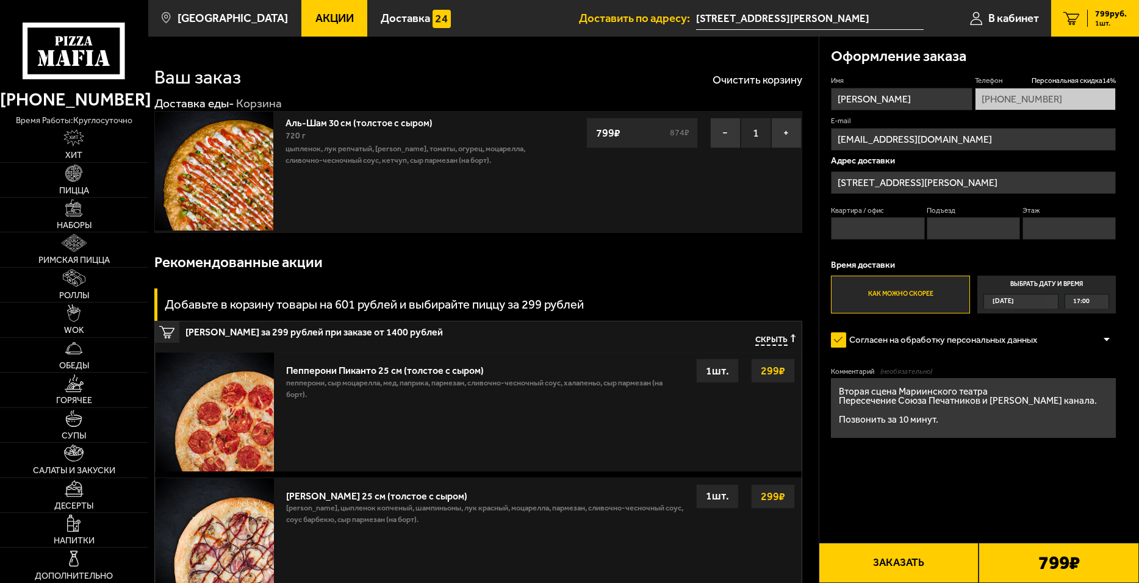
click at [889, 412] on textarea "Вторая сцена Мариинского театра Пересечение Союза Печатников и [PERSON_NAME] ка…" at bounding box center [973, 407] width 285 height 59
click at [944, 409] on textarea "Вторая сцена Мариинского театра Пересечение Союза Печатников и [PERSON_NAME] ка…" at bounding box center [973, 407] width 285 height 59
drag, startPoint x: 597, startPoint y: 264, endPoint x: 737, endPoint y: 291, distance: 143.0
click at [597, 264] on div "Рекомендованные акции" at bounding box center [478, 262] width 648 height 39
click at [926, 411] on textarea "Вторая сцена Мариинского театра Пересечение Союза Печатников и [PERSON_NAME] ка…" at bounding box center [973, 407] width 285 height 59
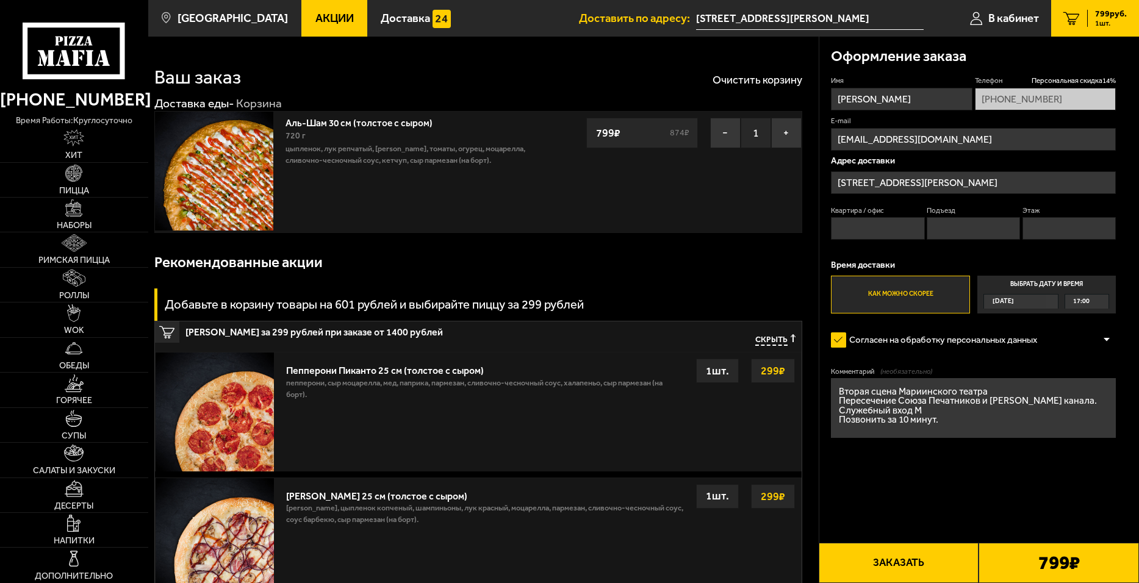
click at [935, 415] on textarea "Вторая сцена Мариинского театра Пересечение Союза Печатников и [PERSON_NAME] ка…" at bounding box center [973, 407] width 285 height 59
click at [925, 412] on textarea "Вторая сцена Мариинского театра Пересечение Союза Печатников и [PERSON_NAME] ка…" at bounding box center [973, 407] width 285 height 59
drag, startPoint x: 568, startPoint y: 390, endPoint x: 934, endPoint y: 409, distance: 366.5
click at [568, 390] on p "пепперони, сыр Моцарелла, мед, паприка, пармезан, сливочно-чесночный соус, хала…" at bounding box center [485, 392] width 398 height 30
click at [1000, 386] on textarea "Вторая сцена Мариинского театра Пересечение Союза Печатников и [PERSON_NAME] ка…" at bounding box center [973, 407] width 285 height 59
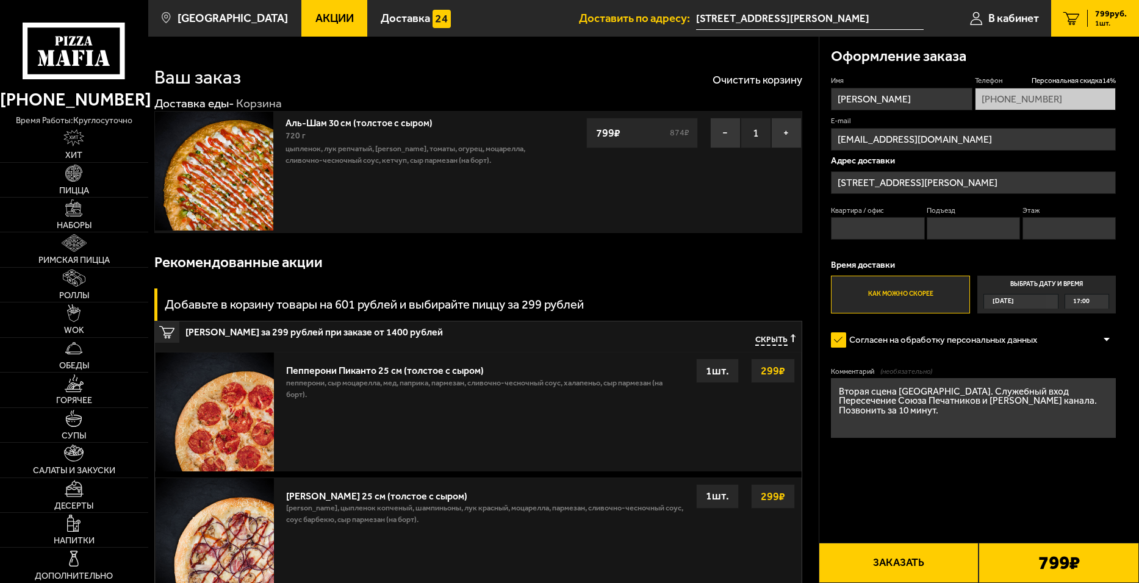
type textarea "Вторая сцена [GEOGRAPHIC_DATA]. Служебный вход Пересечение Союза Печатников и […"
click at [889, 493] on form "Имя [PERSON_NAME] скидка 14 % [PHONE_NUMBER] E-mail [EMAIL_ADDRESS][DOMAIN_NAME…" at bounding box center [973, 292] width 285 height 432
drag, startPoint x: 944, startPoint y: 413, endPoint x: 824, endPoint y: 383, distance: 123.8
click at [824, 383] on div "Оформление заказа Имя [PERSON_NAME] скидка 14 % [PHONE_NUMBER] E-mail [EMAIL_AD…" at bounding box center [979, 273] width 320 height 472
drag, startPoint x: 946, startPoint y: 464, endPoint x: 936, endPoint y: 453, distance: 14.2
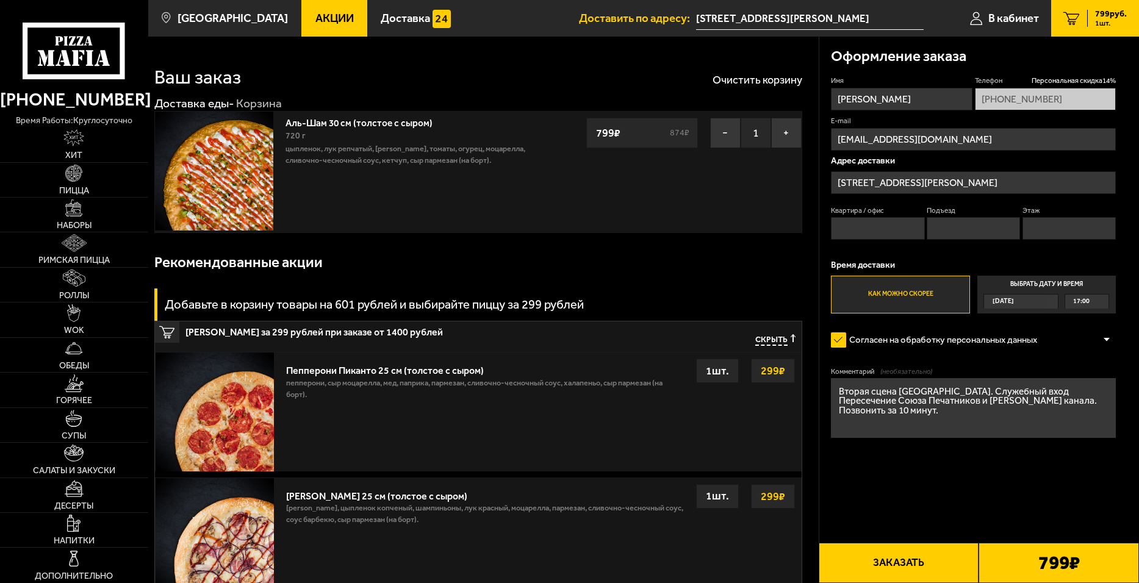
click at [946, 464] on form "Имя [PERSON_NAME] скидка 14 % [PHONE_NUMBER] E-mail [EMAIL_ADDRESS][DOMAIN_NAME…" at bounding box center [973, 292] width 285 height 432
click at [77, 181] on img at bounding box center [73, 173] width 17 height 17
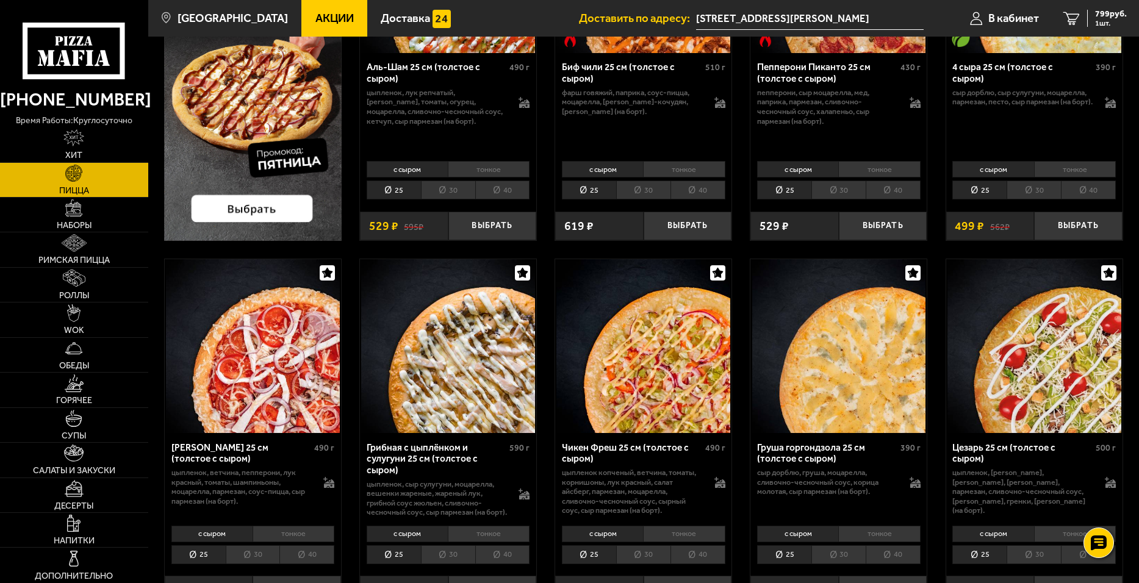
scroll to position [244, 0]
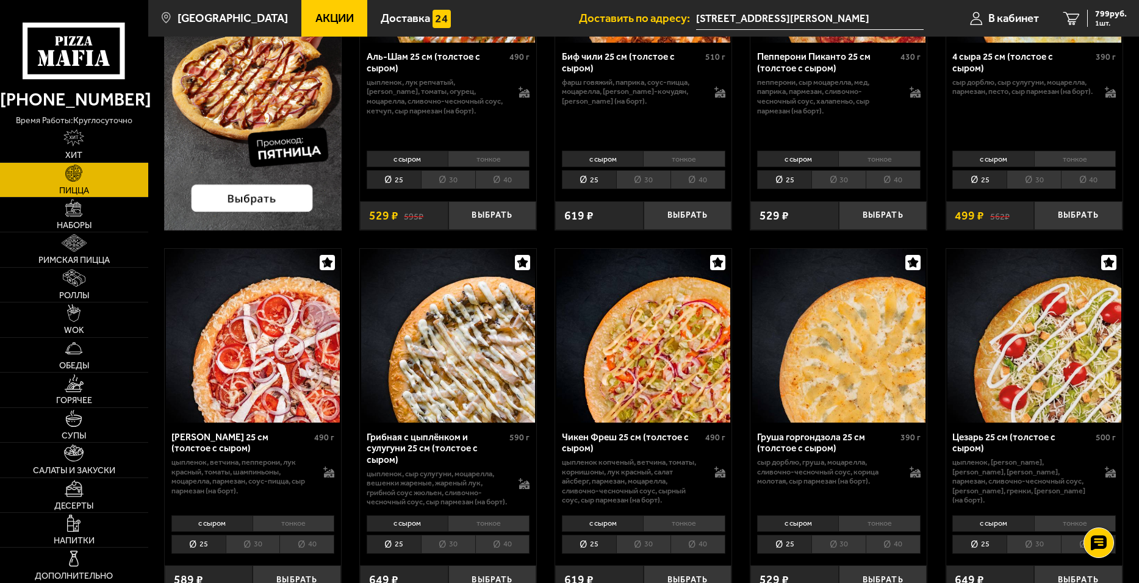
click at [655, 554] on li "30" at bounding box center [643, 544] width 54 height 19
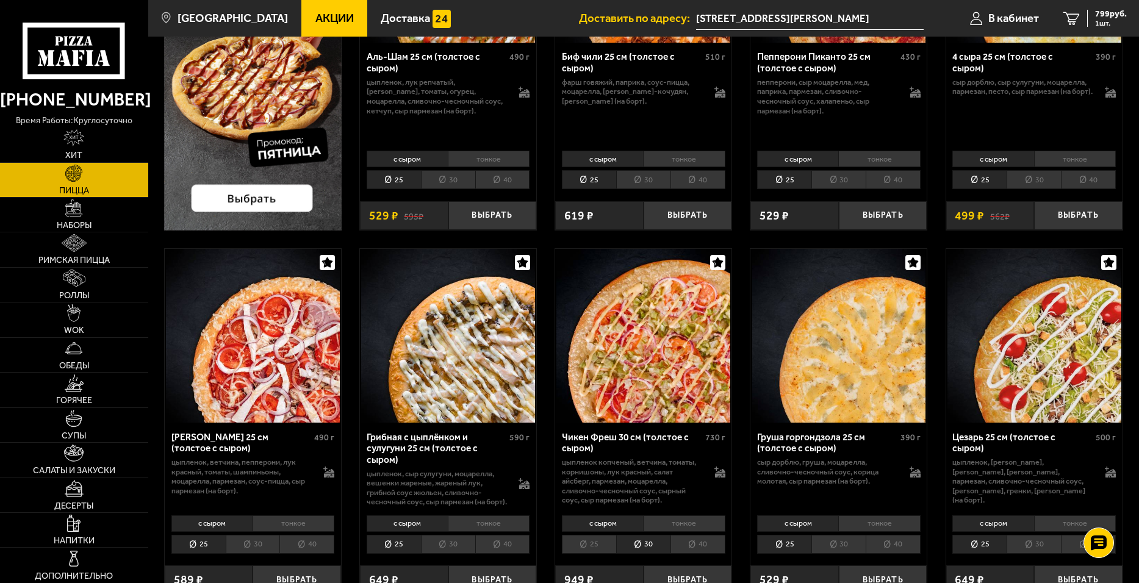
click at [646, 319] on img at bounding box center [643, 336] width 174 height 174
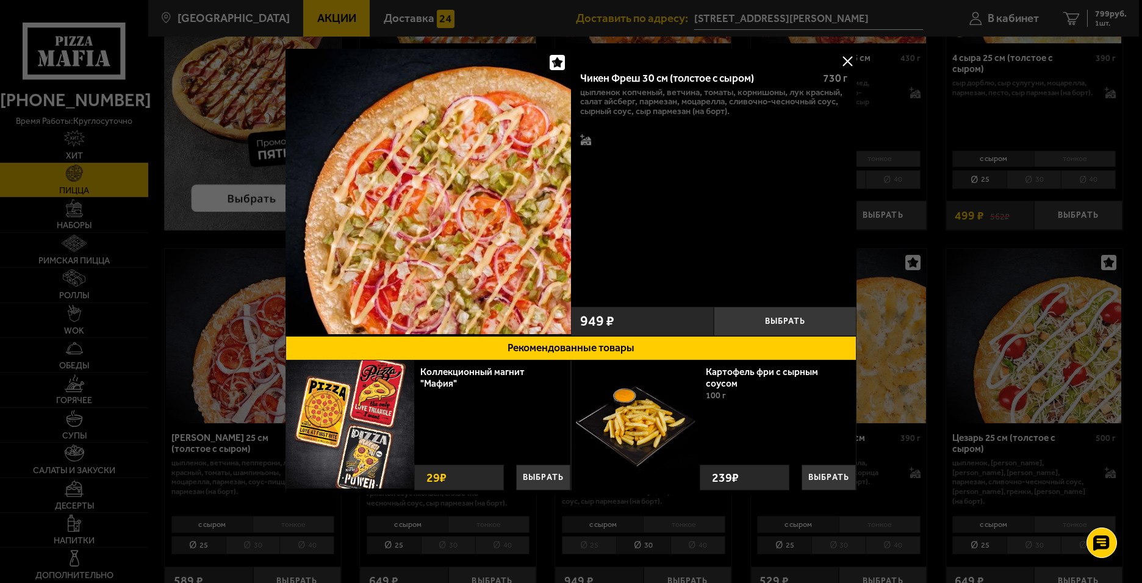
click at [846, 59] on button at bounding box center [847, 61] width 18 height 18
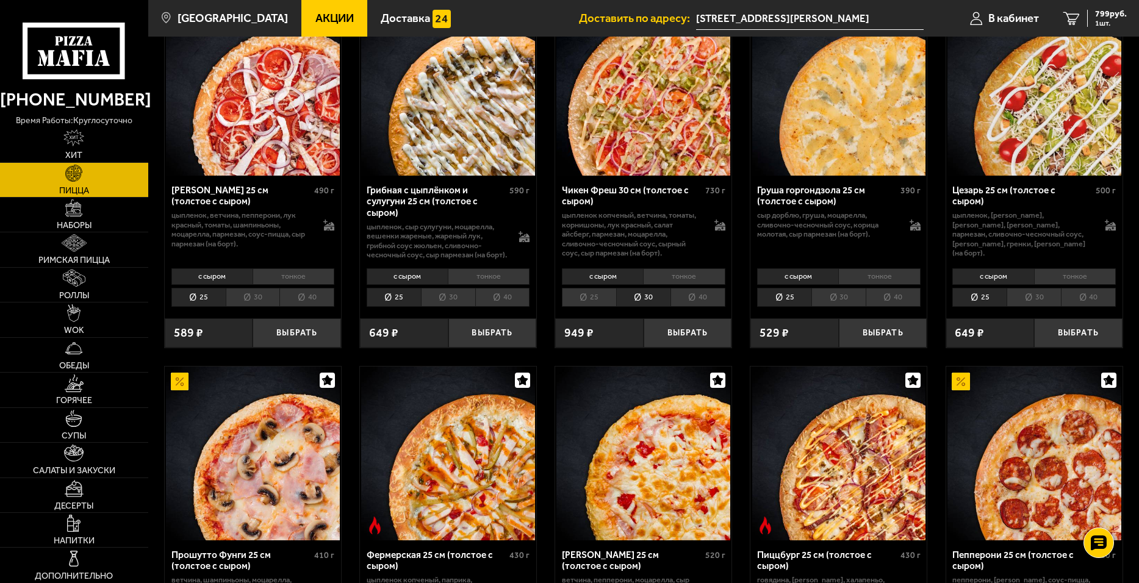
scroll to position [366, 0]
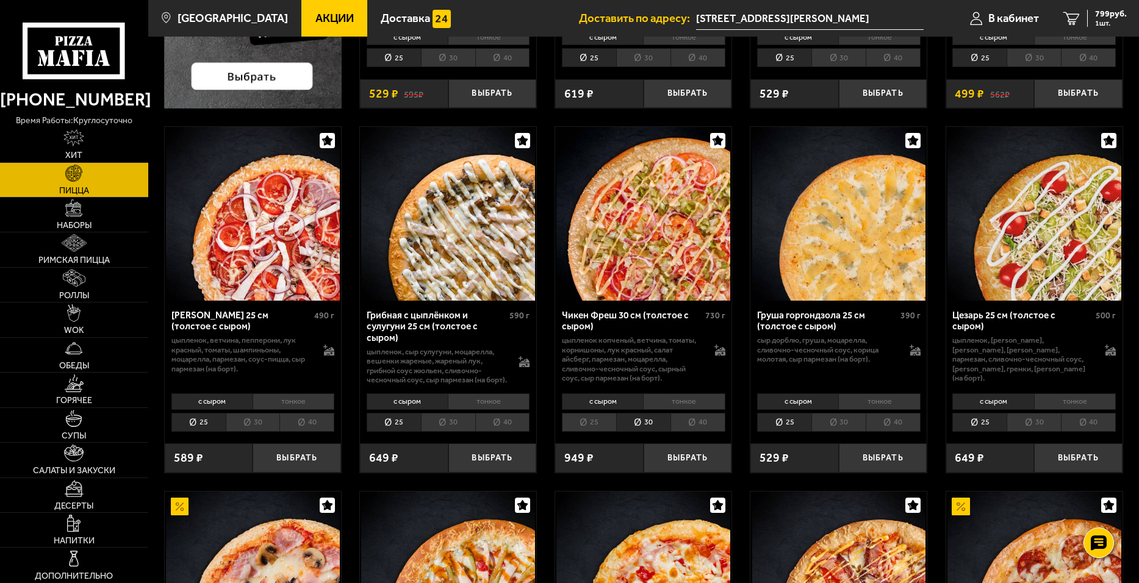
click at [444, 223] on img at bounding box center [448, 214] width 174 height 174
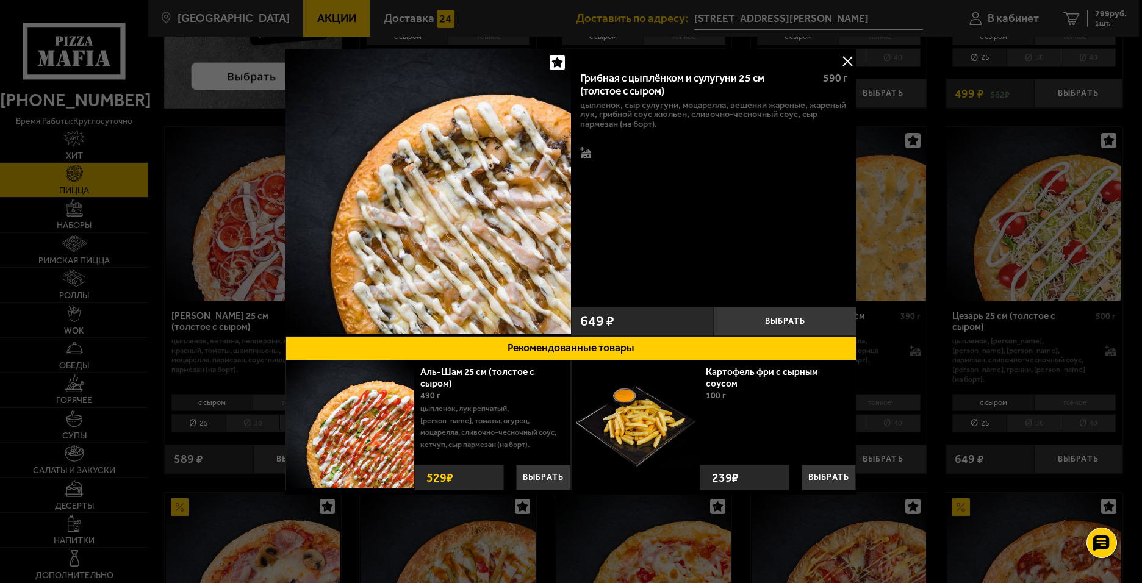
click at [847, 65] on button at bounding box center [847, 61] width 18 height 18
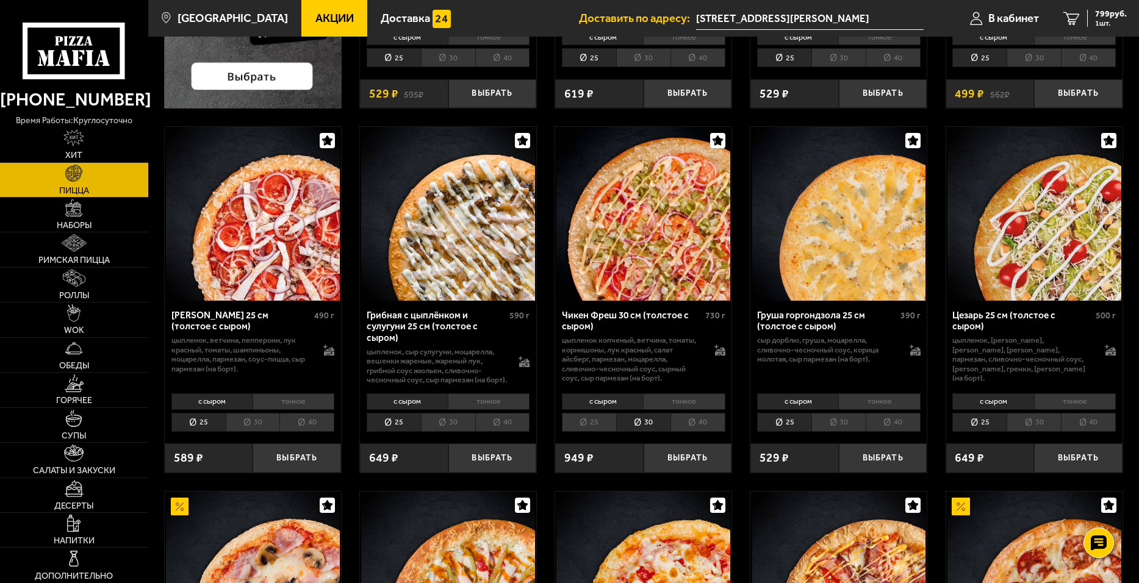
click at [451, 431] on li "30" at bounding box center [448, 422] width 54 height 19
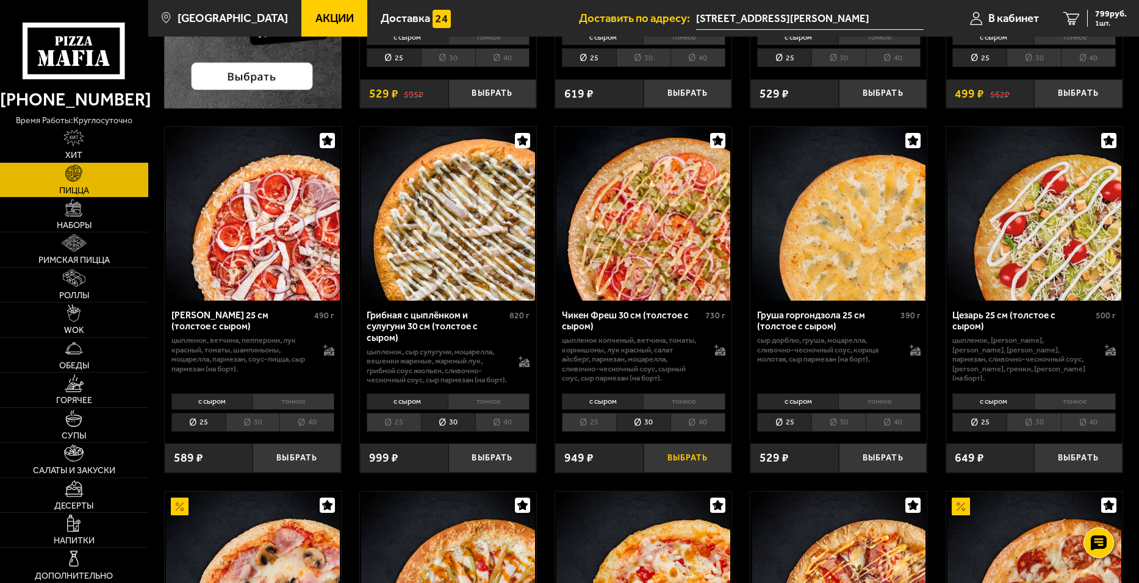
click at [694, 462] on button "Выбрать" at bounding box center [688, 457] width 88 height 29
click at [1097, 16] on span "1615 руб." at bounding box center [1108, 14] width 37 height 9
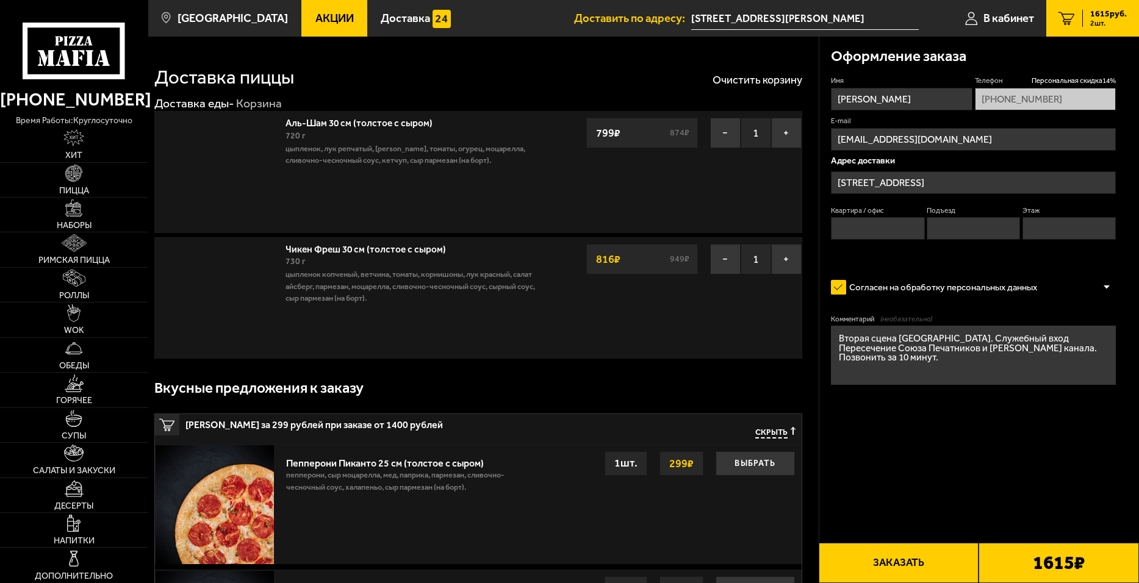
type input "[STREET_ADDRESS][PERSON_NAME]"
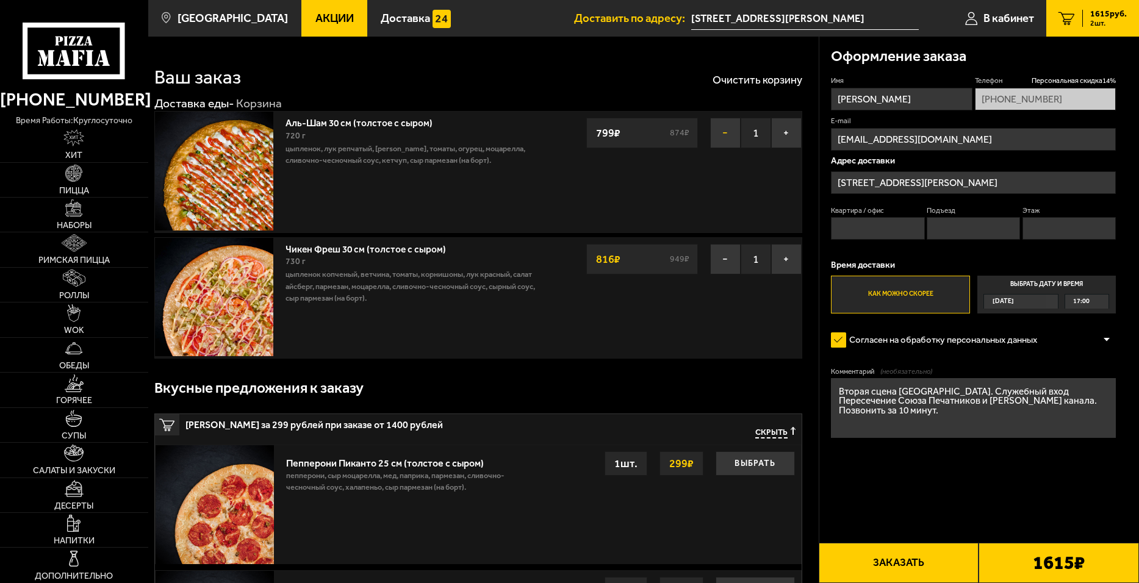
click at [722, 134] on button "−" at bounding box center [725, 133] width 31 height 31
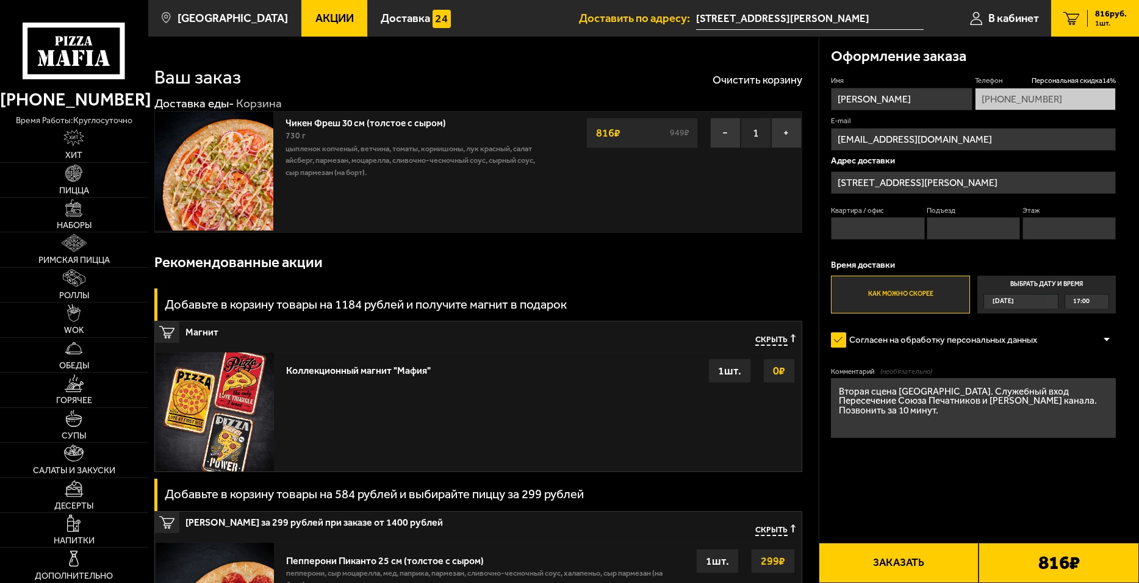
click at [907, 413] on textarea "Вторая сцена [GEOGRAPHIC_DATA]. Служебный вход Пересечение Союза Печатников и […" at bounding box center [973, 407] width 285 height 59
type textarea "Вторая сцена [GEOGRAPHIC_DATA]. Служебный вход Пересечение Союза Печатников и […"
click at [930, 569] on button "Заказать" at bounding box center [899, 563] width 160 height 40
click at [883, 230] on input "Квартира / офис" at bounding box center [877, 228] width 93 height 23
type input "1"
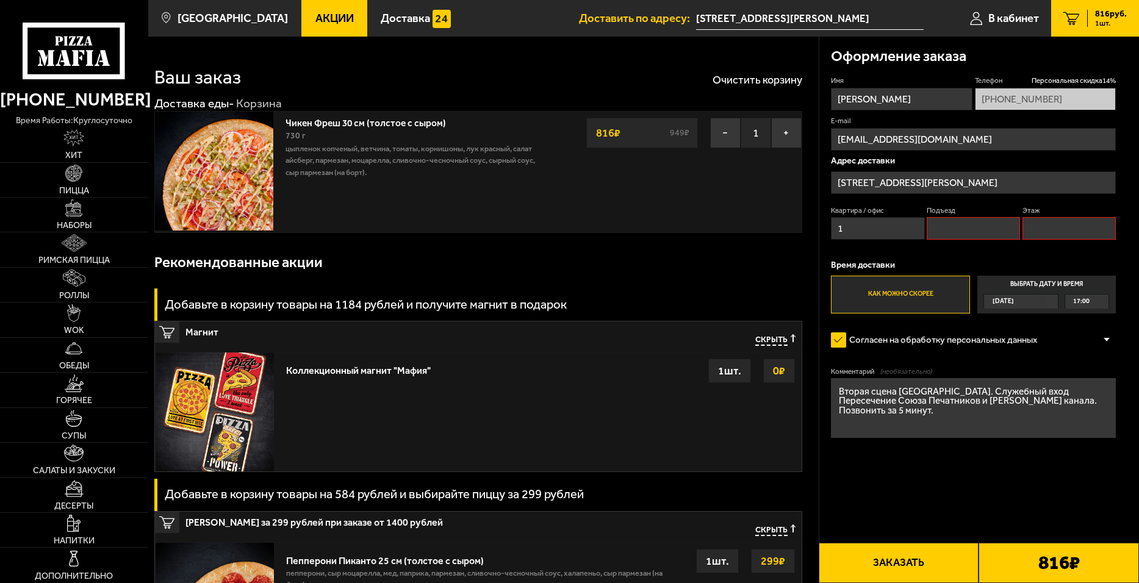
click at [959, 231] on input "Подъезд" at bounding box center [973, 228] width 93 height 23
type input "1"
click at [1052, 228] on input "Этаж" at bounding box center [1068, 228] width 93 height 23
type input "1"
click at [947, 508] on form "Имя [PERSON_NAME] скидка 14 % [PHONE_NUMBER] E-mail [EMAIL_ADDRESS][DOMAIN_NAME…" at bounding box center [973, 292] width 285 height 432
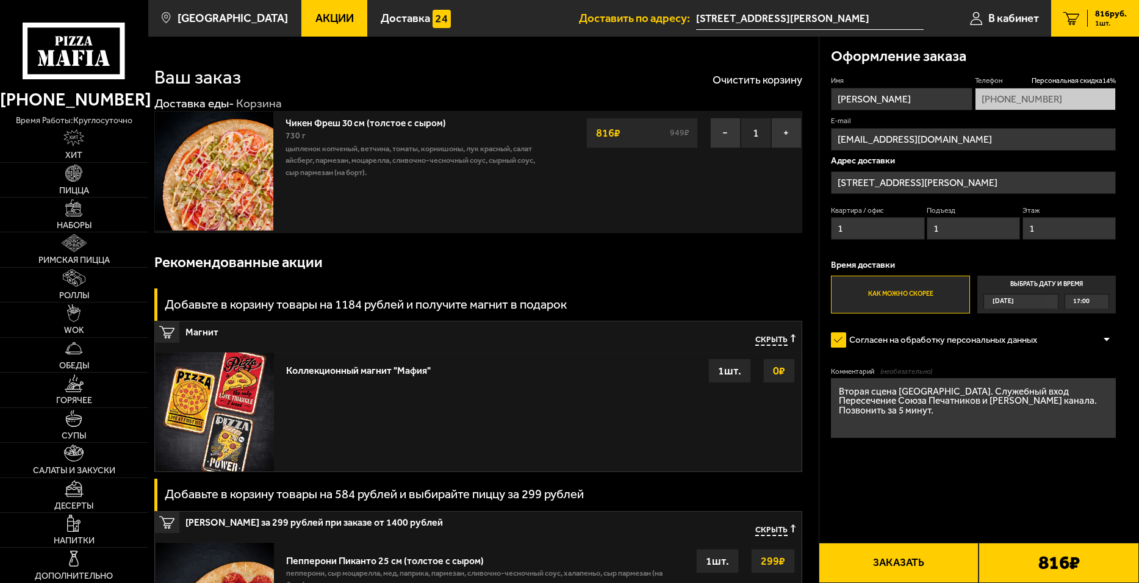
click at [892, 563] on button "Заказать" at bounding box center [899, 563] width 160 height 40
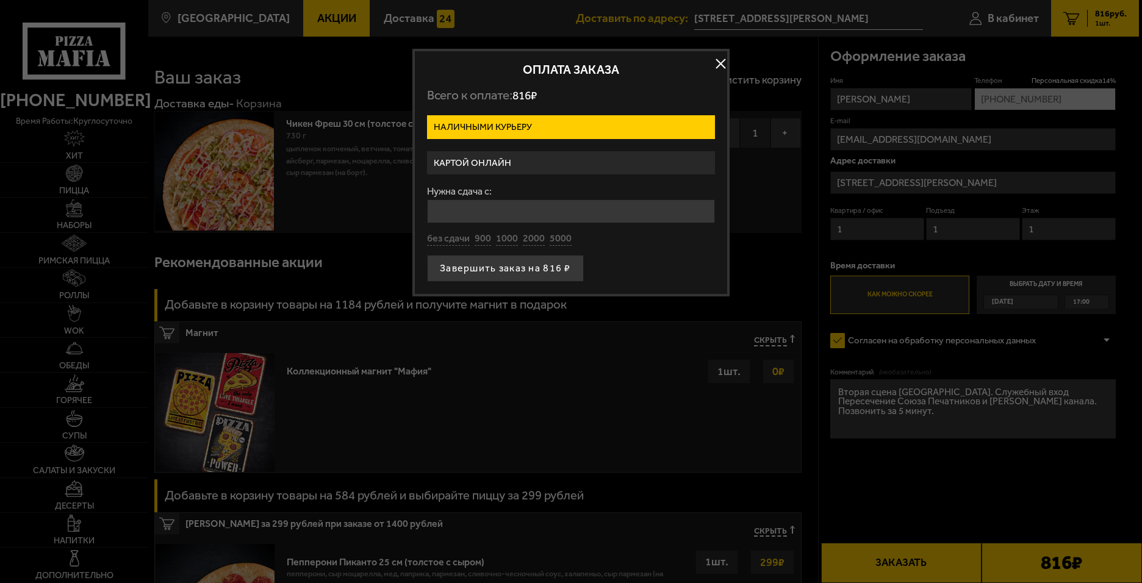
click at [495, 163] on label "Картой онлайн" at bounding box center [571, 163] width 288 height 24
click at [0, 0] on input "Картой онлайн" at bounding box center [0, 0] width 0 height 0
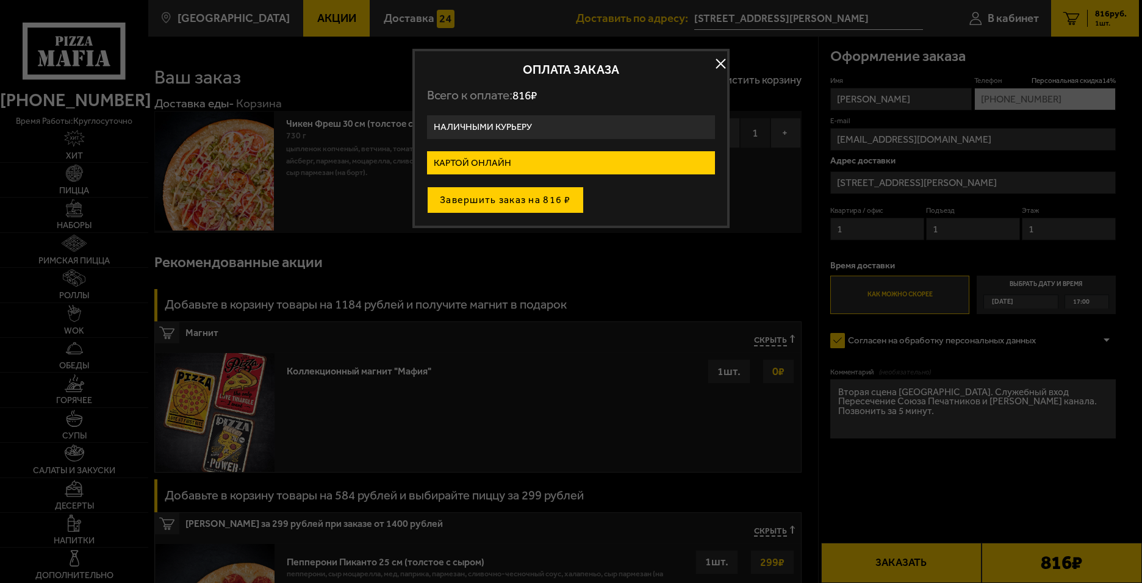
click at [515, 196] on button "Завершить заказ на 816 ₽" at bounding box center [505, 200] width 157 height 27
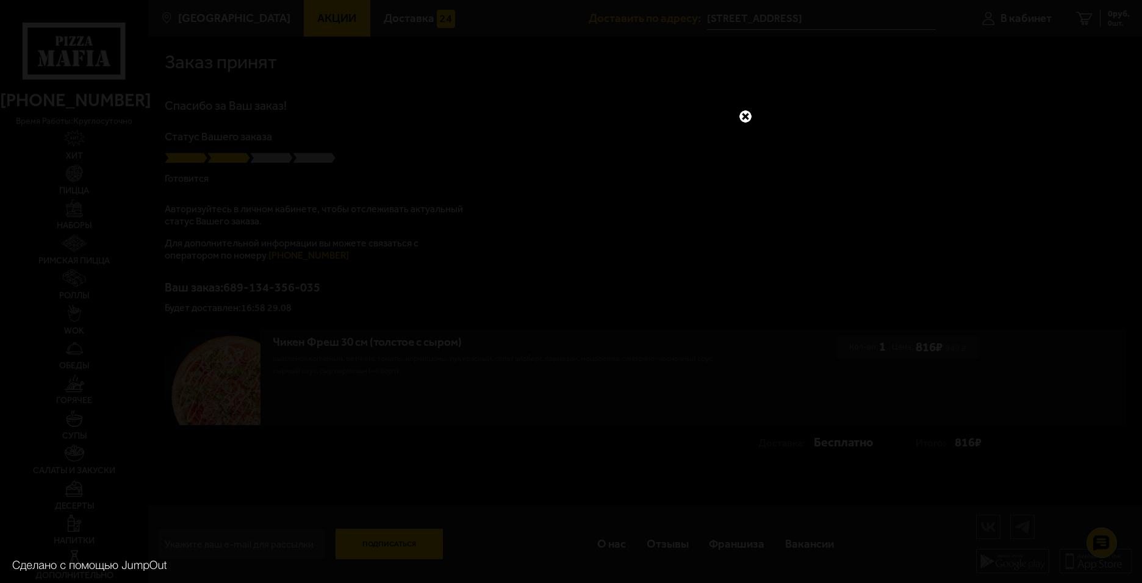
click at [991, 263] on div at bounding box center [571, 291] width 1142 height 583
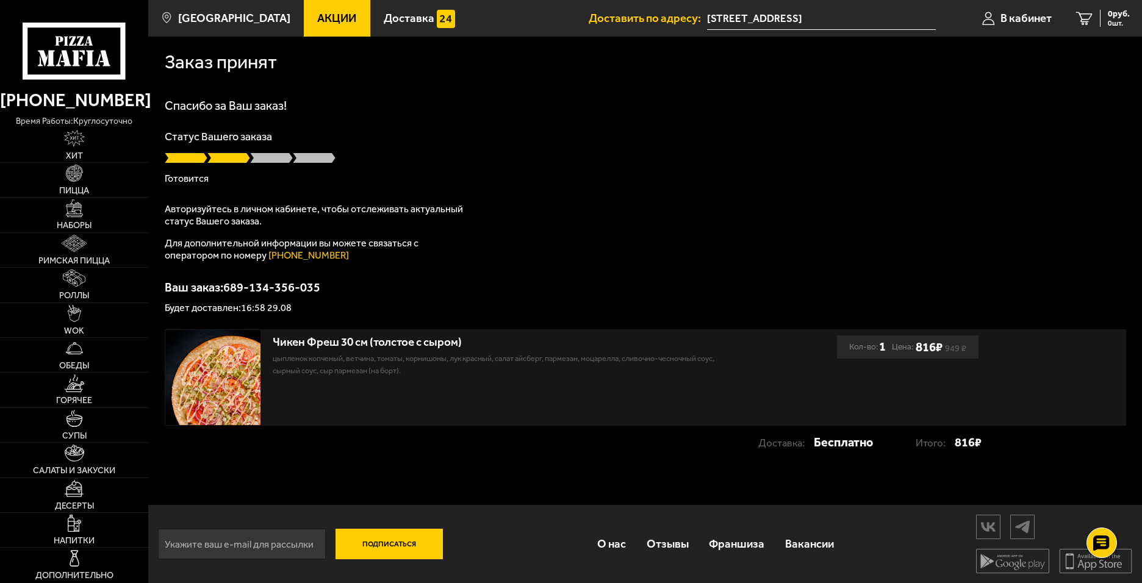
click at [606, 172] on div "Статус Вашего заказа Готовится" at bounding box center [645, 157] width 961 height 52
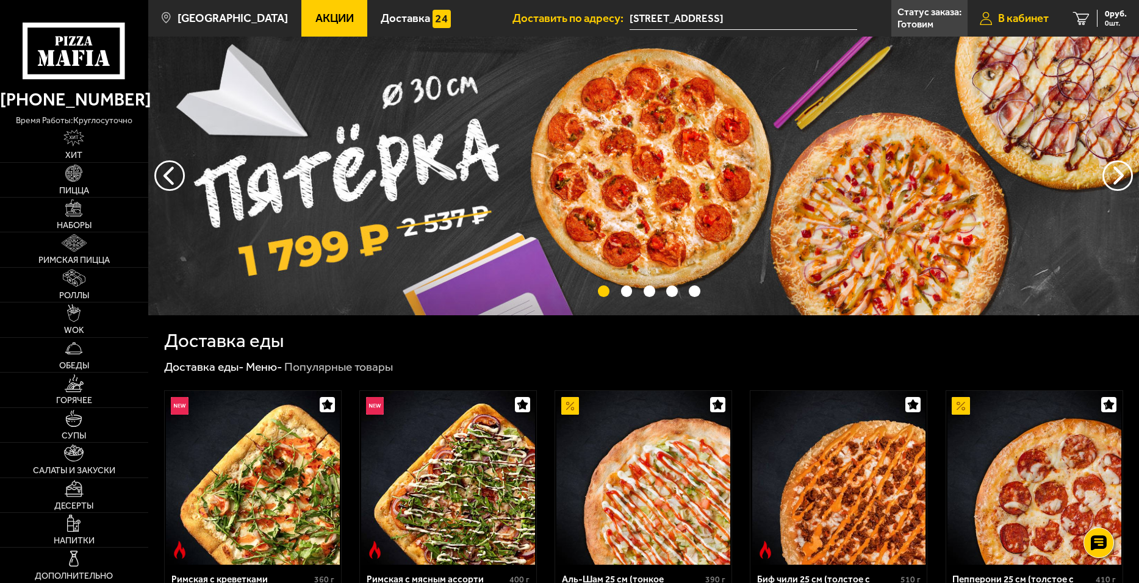
click at [1025, 24] on span "В кабинет" at bounding box center [1023, 19] width 51 height 12
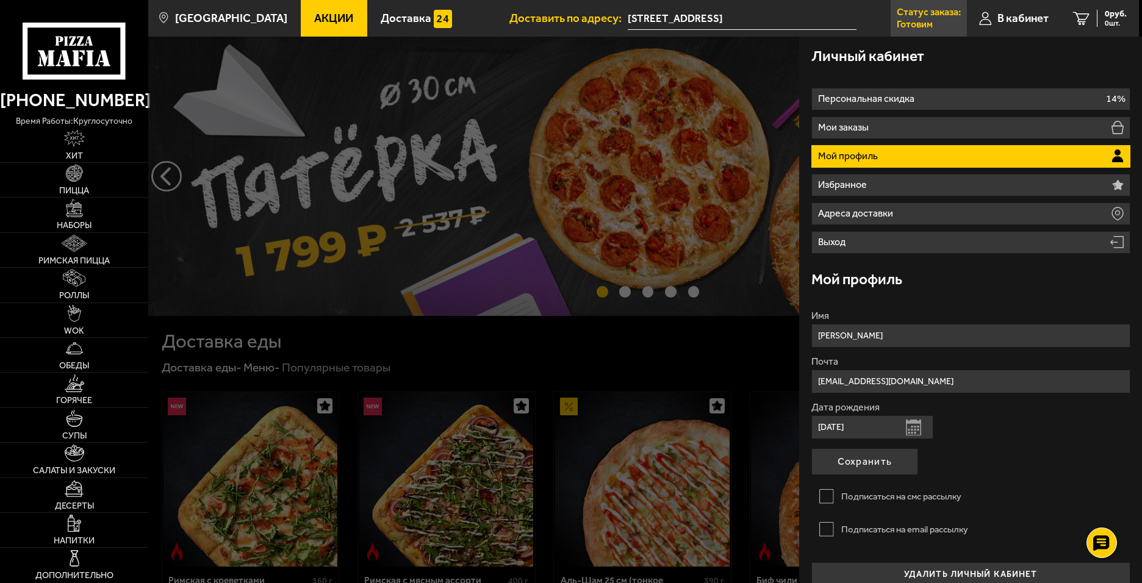
click at [924, 16] on p "Статус заказа:" at bounding box center [929, 12] width 64 height 10
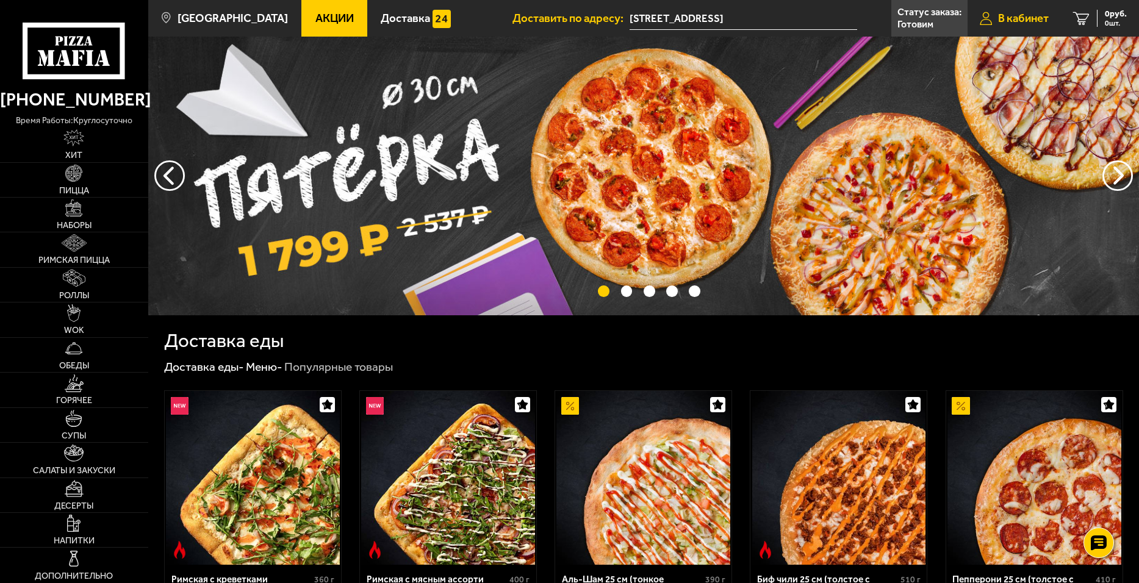
click at [1024, 23] on span "В кабинет" at bounding box center [1023, 19] width 51 height 12
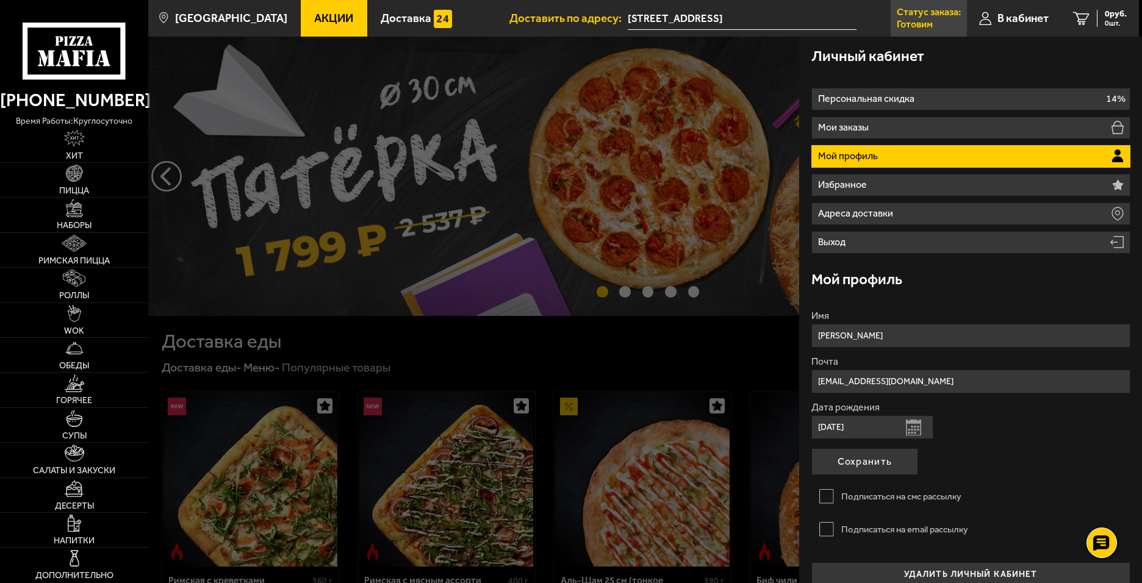
click at [917, 14] on p "Статус заказа:" at bounding box center [929, 12] width 64 height 10
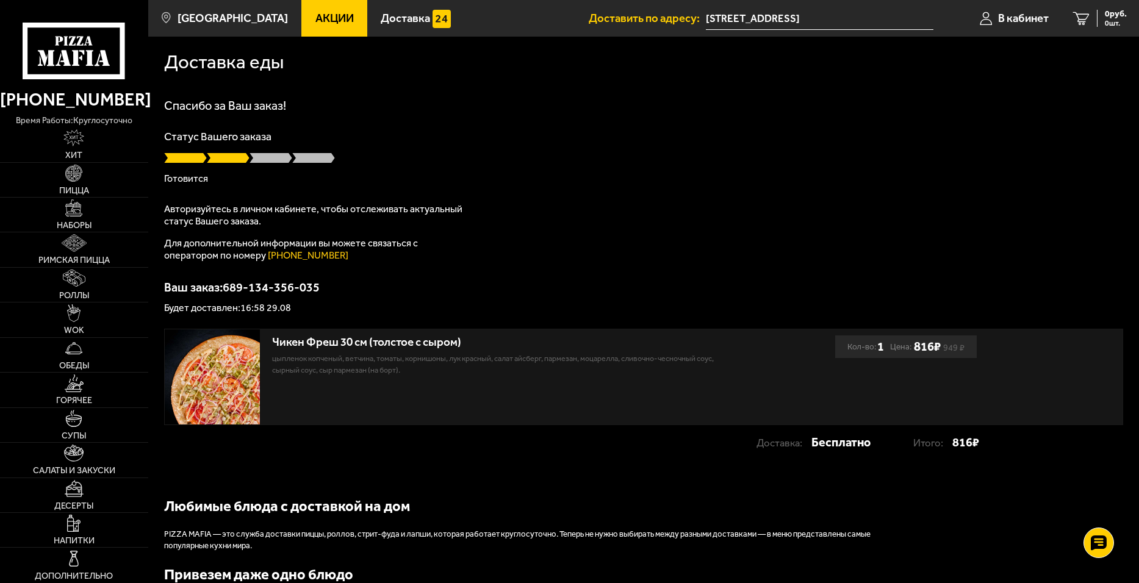
click at [389, 105] on h1 "Спасибо за Ваш заказ!" at bounding box center [643, 105] width 959 height 12
click at [594, 245] on div "Спасибо за Ваш заказ! Статус Вашего заказа Готовится Авторизуйтесь в личном каб…" at bounding box center [643, 206] width 959 height 214
click at [365, 377] on div "Чикен Фреш 30 см (толстое с сыром) цыпленок копченый, ветчина, томаты, корнишон…" at bounding box center [500, 376] width 670 height 95
click at [378, 334] on div "Чикен Фреш 30 см (толстое с сыром) цыпленок копченый, ветчина, томаты, корнишон…" at bounding box center [496, 352] width 449 height 46
click at [395, 346] on div "Чикен Фреш 30 см (толстое с сыром)" at bounding box center [496, 343] width 449 height 14
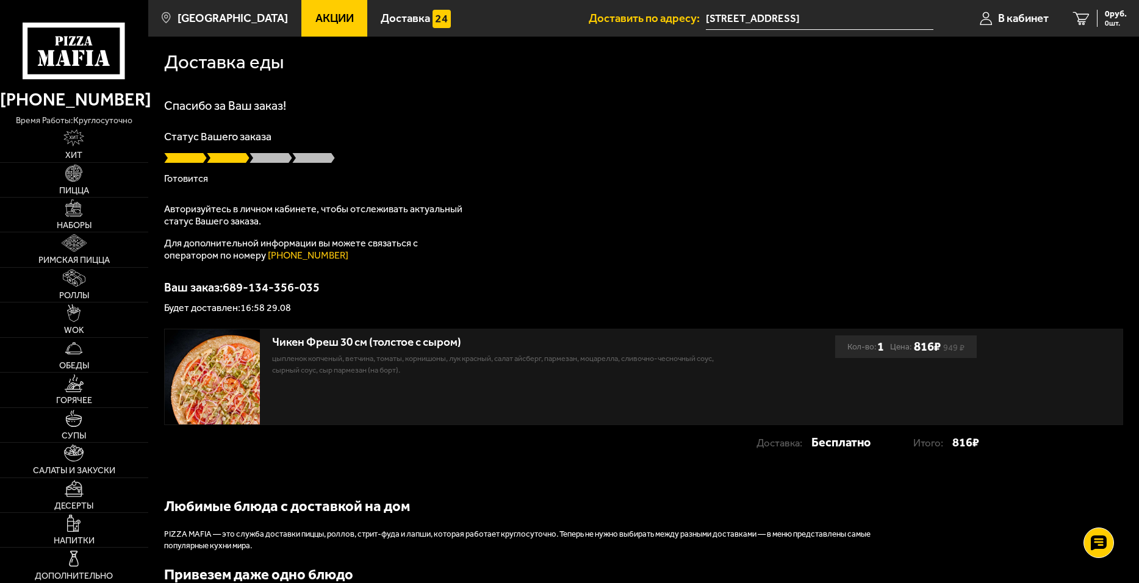
click at [387, 159] on div at bounding box center [643, 158] width 959 height 12
click at [1031, 20] on span "В кабинет" at bounding box center [1023, 19] width 51 height 12
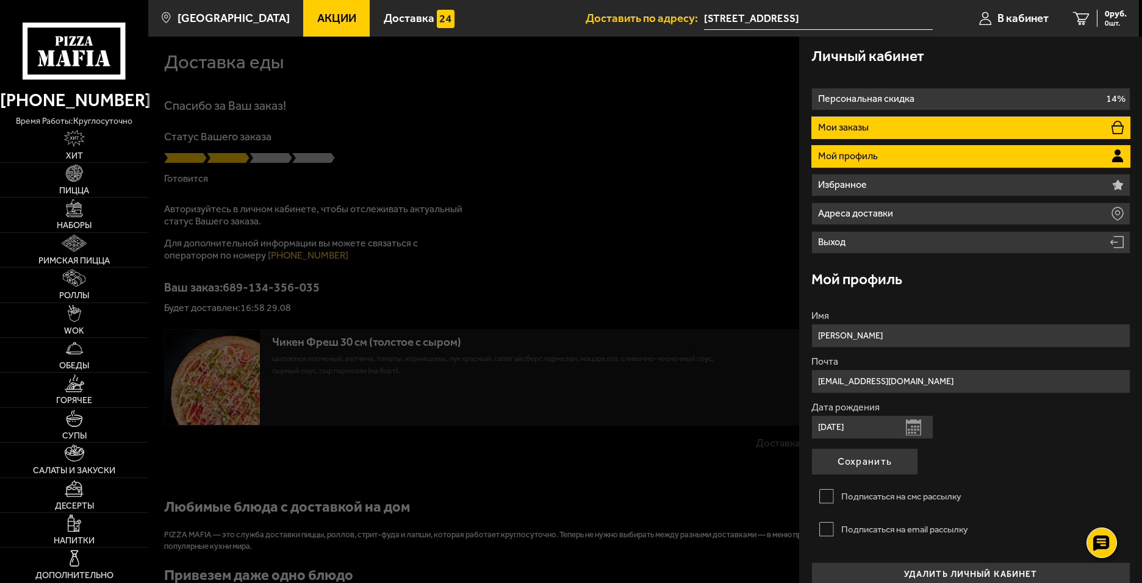
click at [888, 128] on li "Мои заказы" at bounding box center [970, 128] width 319 height 23
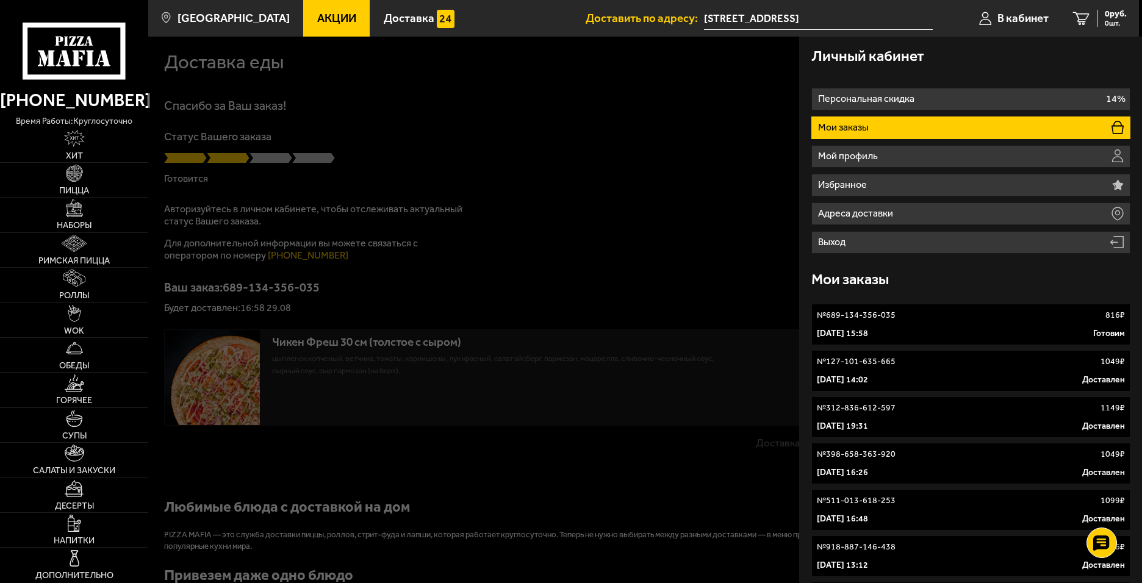
click at [982, 315] on div "№ 689-134-356-035 816 ₽" at bounding box center [971, 315] width 308 height 12
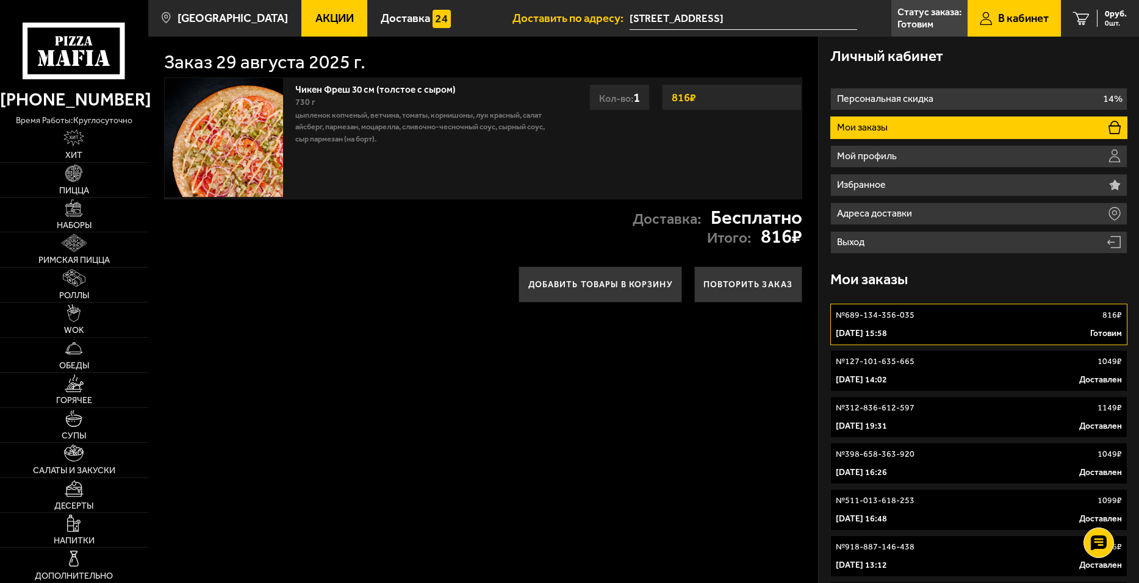
click at [355, 125] on p "цыпленок копченый, ветчина, томаты, корнишоны, лук красный, салат айсберг, парм…" at bounding box center [424, 126] width 259 height 35
click at [245, 114] on img at bounding box center [224, 137] width 118 height 118
click at [964, 228] on ul "Персональная скидка 14% Мои заказы Мой профиль Избранное Адреса доставки Выход" at bounding box center [978, 171] width 296 height 166
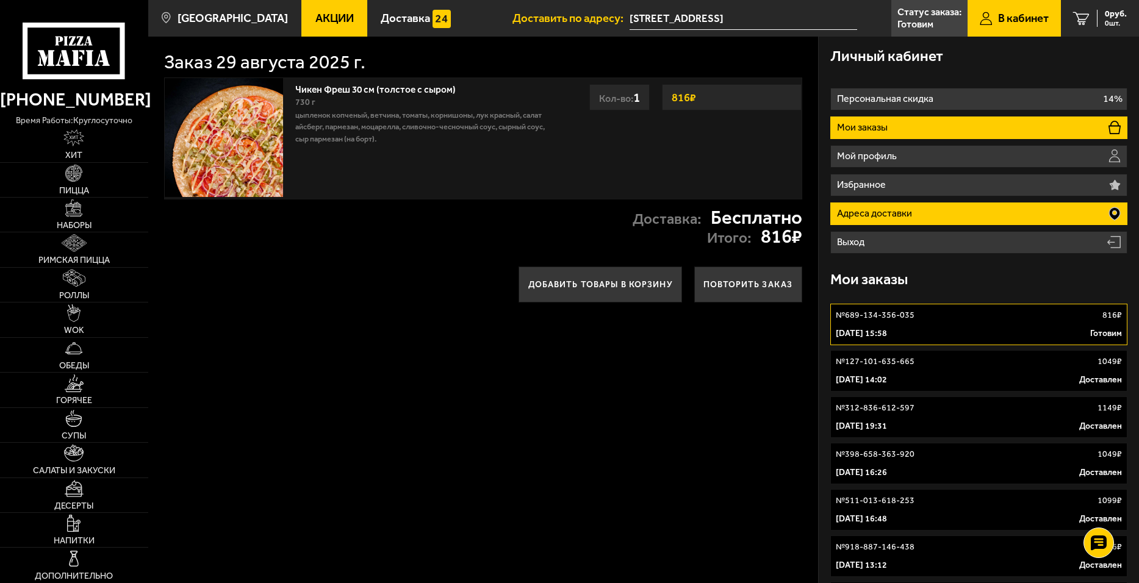
click at [955, 215] on li "Адреса доставки" at bounding box center [978, 214] width 296 height 23
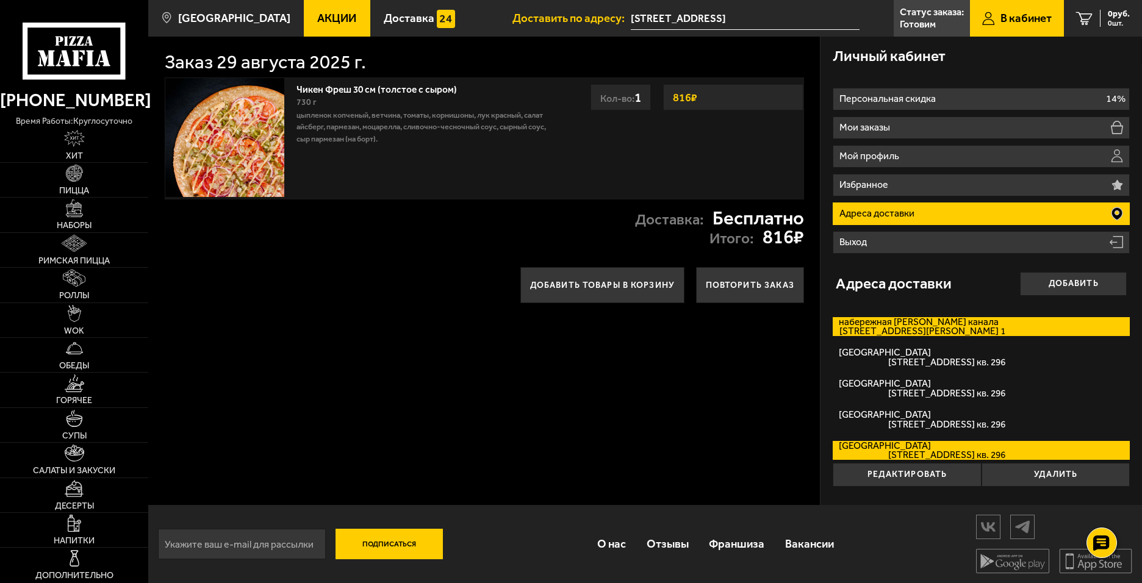
click at [933, 325] on label "набережная Крюкова канала набережная Крюкова канала, дом 7/2Б кв. 1" at bounding box center [982, 326] width 298 height 19
click at [0, 0] on input "набережная Крюкова канала набережная Крюкова канала, дом 7/2Б кв. 1" at bounding box center [0, 0] width 0 height 0
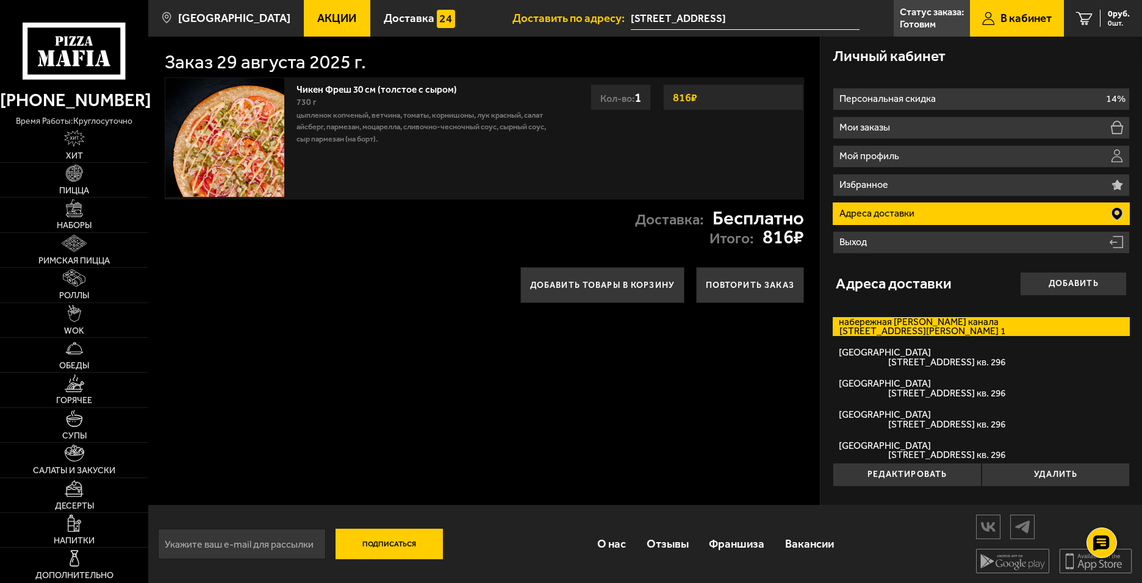
type input "[STREET_ADDRESS][PERSON_NAME]"
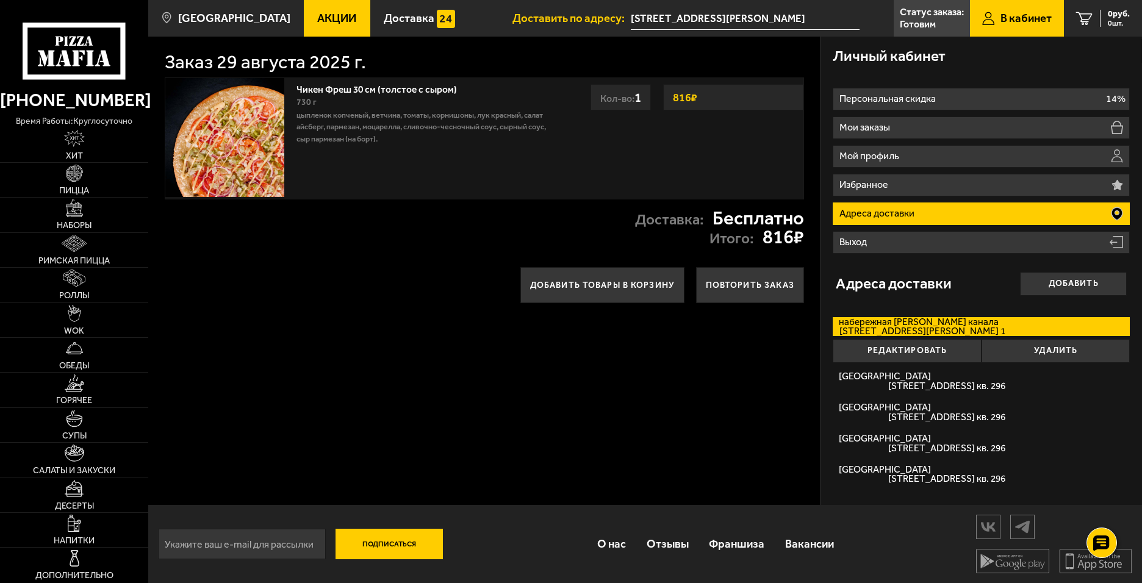
click at [705, 345] on div "Заказ 29 августа 2025 г. Чикен Фреш 30 см (толстое с сыром) 730 г цыпленок копч…" at bounding box center [484, 271] width 672 height 469
click at [728, 403] on div "Заказ 29 августа 2025 г. Чикен Фреш 30 см (толстое с сыром) 730 г цыпленок копч…" at bounding box center [484, 271] width 672 height 469
click at [384, 258] on div "Добавить товары в корзину Повторить заказ" at bounding box center [484, 286] width 672 height 60
click at [955, 282] on div "Адреса доставки Добавить" at bounding box center [982, 284] width 292 height 48
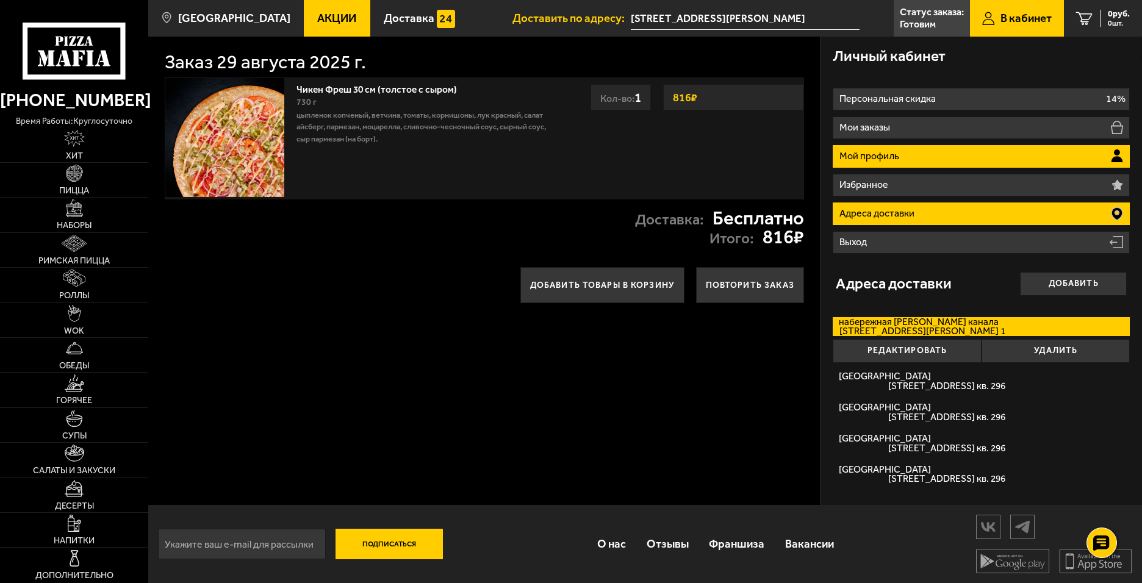
click at [899, 160] on p "Мой профиль" at bounding box center [870, 156] width 63 height 10
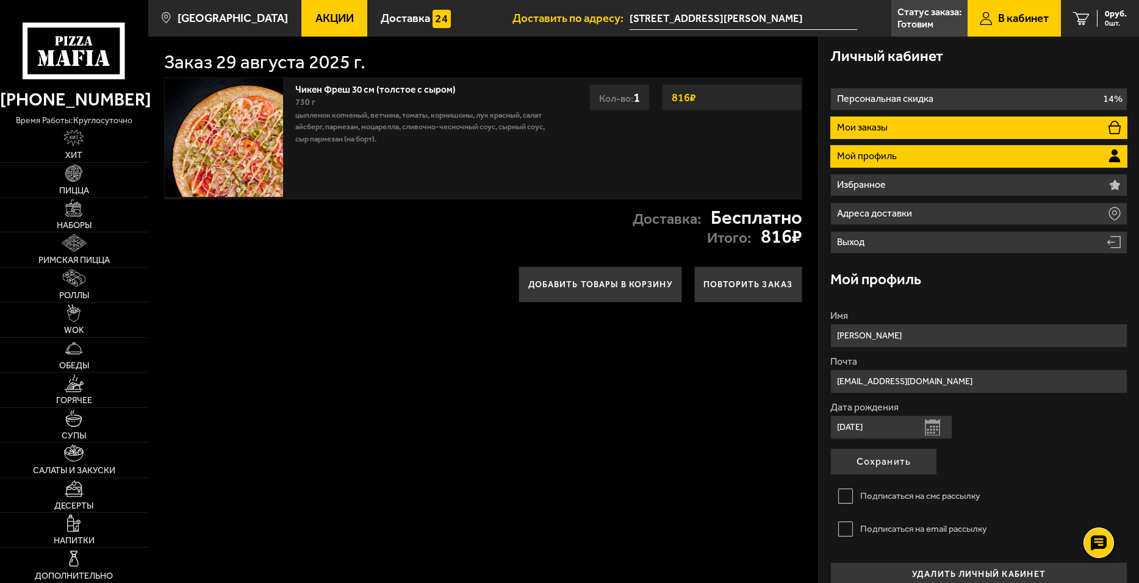
click at [927, 130] on li "Мои заказы" at bounding box center [978, 128] width 296 height 23
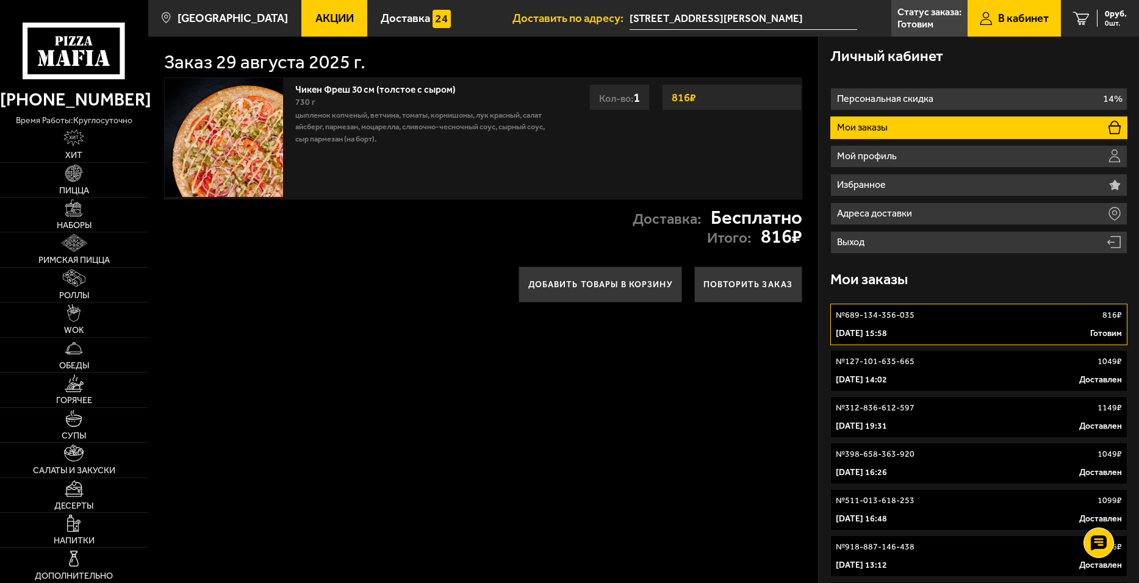
click at [1116, 318] on p "816 ₽" at bounding box center [1112, 315] width 20 height 12
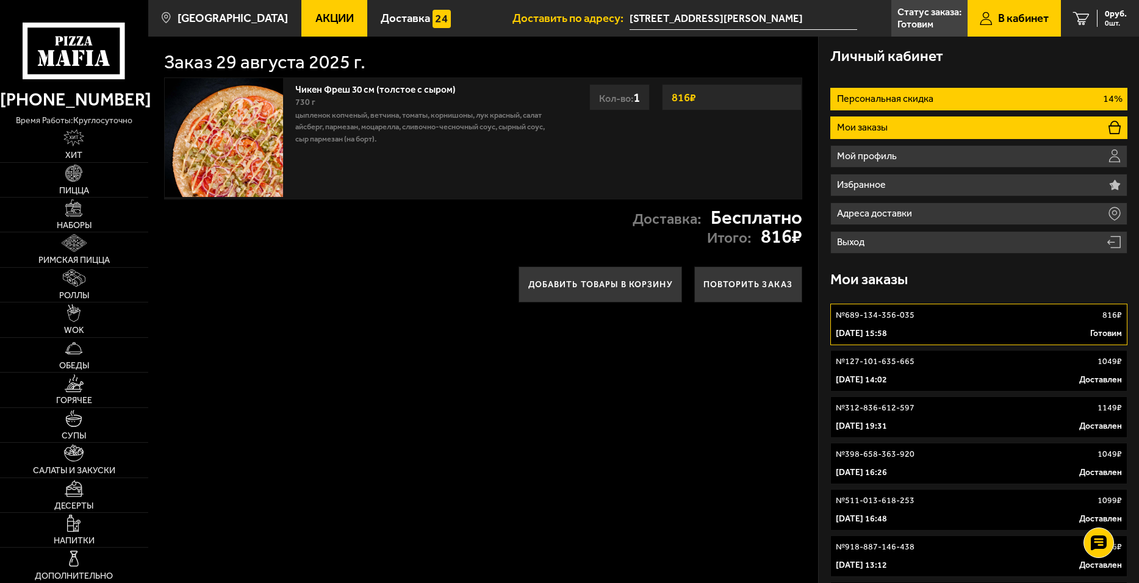
click at [936, 96] on li "Персональная скидка 14%" at bounding box center [978, 99] width 296 height 23
